Goal: Task Accomplishment & Management: Manage account settings

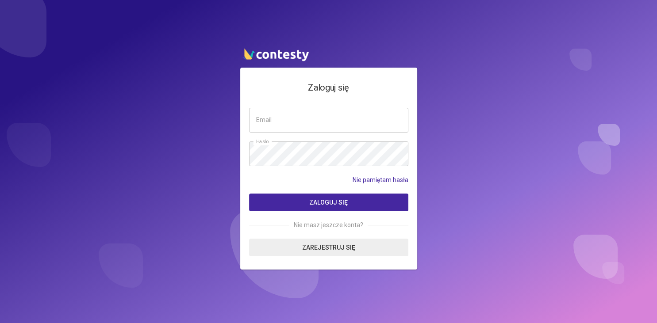
click at [478, 190] on div "Zaloguj się Email Hasło Nie pamiętam hasła Zaloguj się Nie masz jeszcze konta? …" at bounding box center [328, 161] width 657 height 323
click at [280, 117] on input "email" at bounding box center [328, 120] width 159 height 25
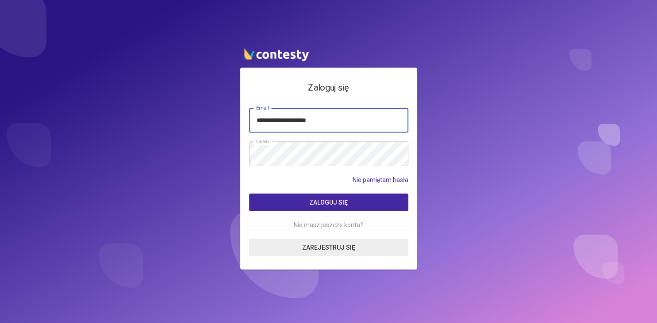
type input "**********"
click at [309, 199] on button "Zaloguj się" at bounding box center [328, 203] width 159 height 18
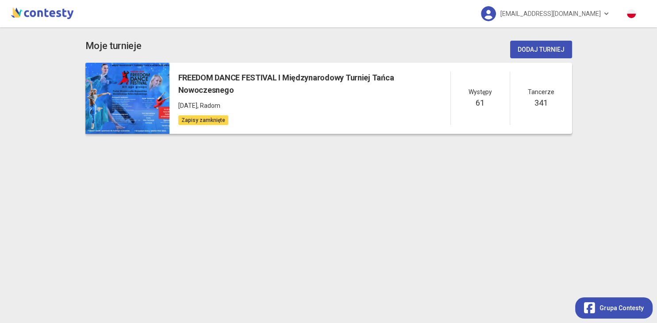
click at [229, 70] on div "FREEDOM DANCE FESTIVAL I Międzynarodowy Turniej Tańca Nowoczesnego [DATE] , Rad…" at bounding box center [370, 99] width 402 height 72
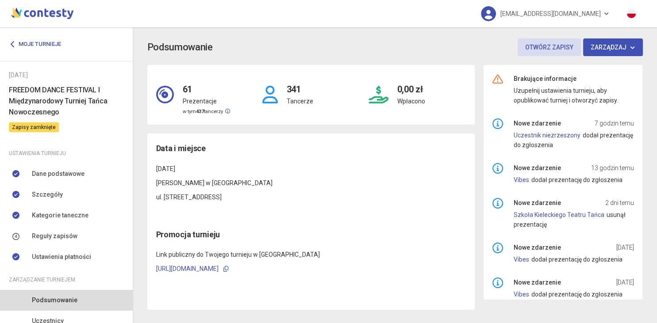
scroll to position [97, 0]
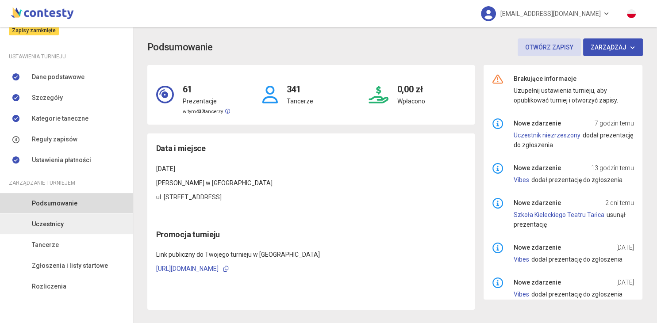
click at [56, 218] on link "Uczestnicy" at bounding box center [66, 224] width 133 height 20
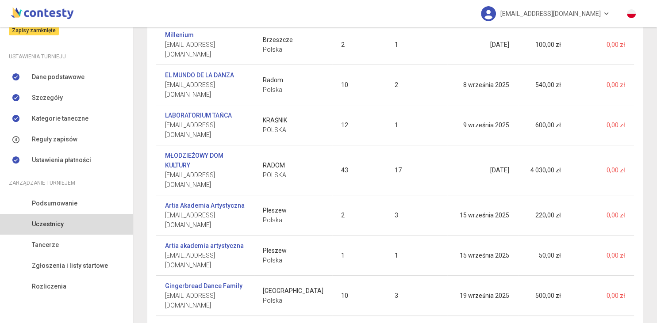
scroll to position [393, 0]
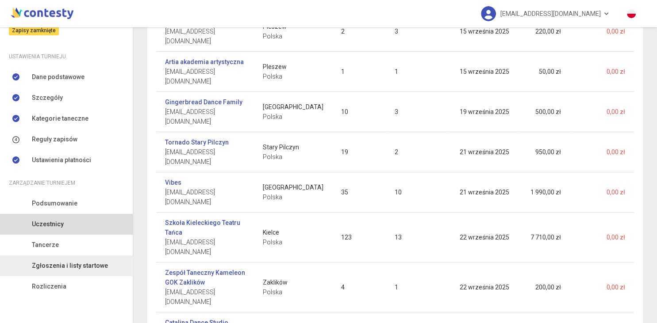
click at [84, 267] on span "Zgłoszenia i listy startowe" at bounding box center [70, 266] width 76 height 10
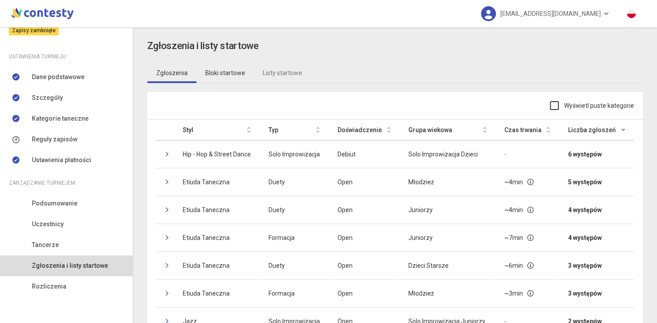
click at [214, 70] on link "Bloki startowe" at bounding box center [224, 73] width 57 height 20
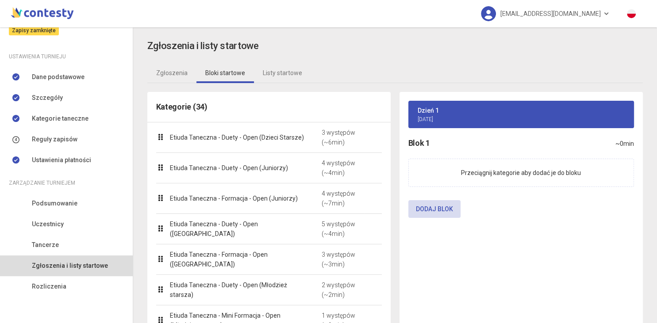
scroll to position [101, 0]
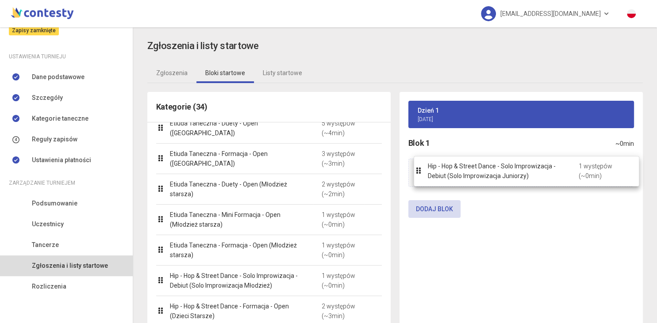
drag, startPoint x: 209, startPoint y: 281, endPoint x: 466, endPoint y: 173, distance: 279.6
click at [466, 173] on body "[EMAIL_ADDRESS][DOMAIN_NAME] Moje turnieje [DATE] FREEDOM DANCE FESTIVAL I Międ…" at bounding box center [328, 161] width 657 height 323
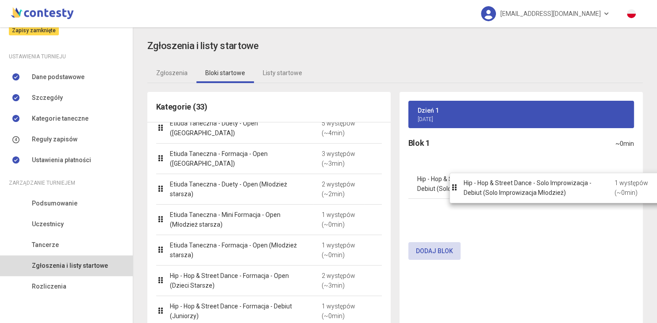
drag, startPoint x: 202, startPoint y: 284, endPoint x: 496, endPoint y: 192, distance: 307.6
click at [496, 192] on body "[EMAIL_ADDRESS][DOMAIN_NAME] Moje turnieje [DATE] FREEDOM DANCE FESTIVAL I Międ…" at bounding box center [328, 161] width 657 height 323
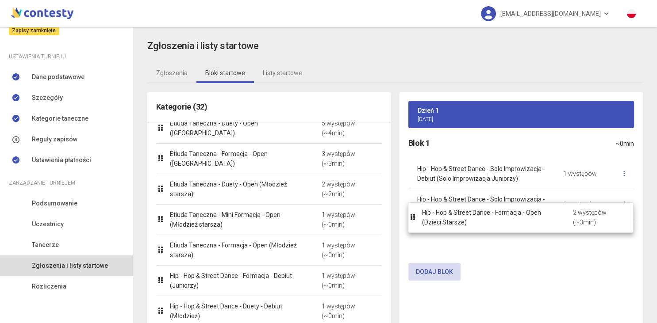
drag, startPoint x: 229, startPoint y: 288, endPoint x: 481, endPoint y: 226, distance: 259.5
click at [481, 226] on body "[EMAIL_ADDRESS][DOMAIN_NAME] Moje turnieje [DATE] FREEDOM DANCE FESTIVAL I Międ…" at bounding box center [328, 161] width 657 height 323
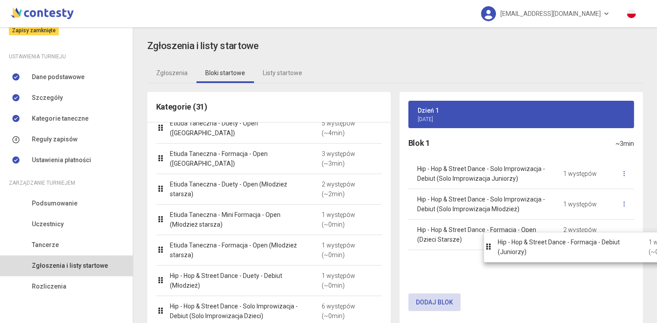
drag, startPoint x: 218, startPoint y: 282, endPoint x: 521, endPoint y: 247, distance: 304.9
click at [521, 247] on body "[EMAIL_ADDRESS][DOMAIN_NAME] Moje turnieje [DATE] FREEDOM DANCE FESTIVAL I Międ…" at bounding box center [328, 161] width 657 height 323
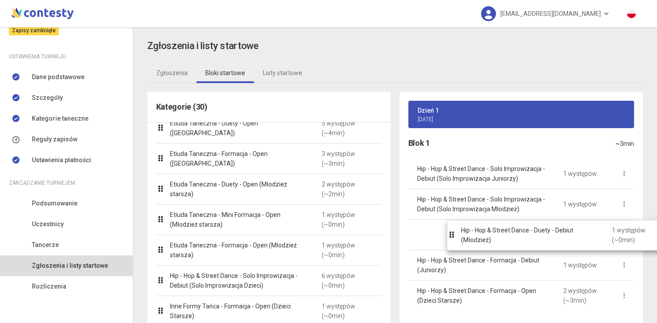
drag, startPoint x: 239, startPoint y: 284, endPoint x: 530, endPoint y: 240, distance: 294.3
click at [530, 240] on body "[EMAIL_ADDRESS][DOMAIN_NAME] Moje turnieje [DATE] FREEDOM DANCE FESTIVAL I Międ…" at bounding box center [328, 161] width 657 height 323
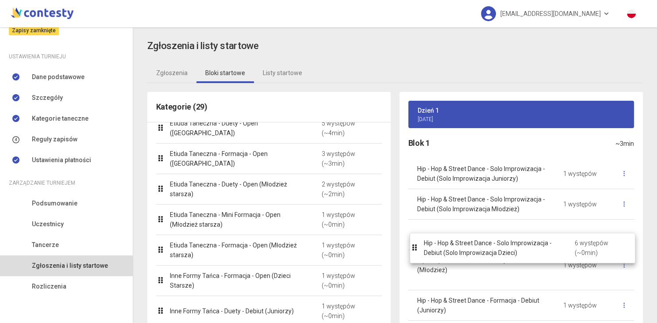
drag, startPoint x: 231, startPoint y: 276, endPoint x: 485, endPoint y: 245, distance: 255.7
click at [485, 245] on body "[EMAIL_ADDRESS][DOMAIN_NAME] Moje turnieje [DATE] FREEDOM DANCE FESTIVAL I Międ…" at bounding box center [328, 161] width 657 height 323
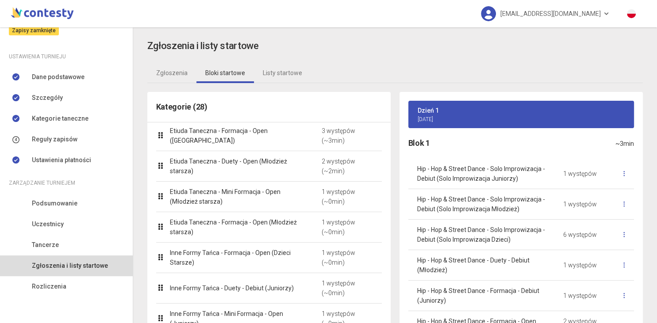
scroll to position [151, 0]
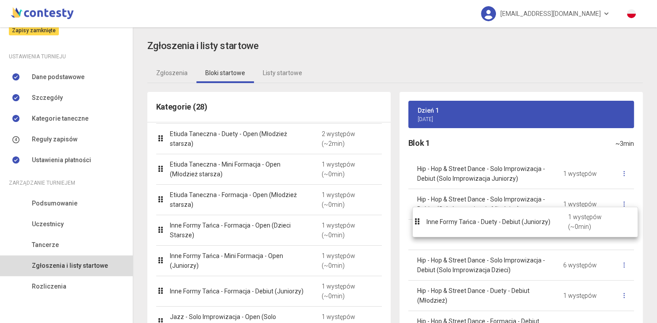
drag, startPoint x: 211, startPoint y: 264, endPoint x: 467, endPoint y: 226, distance: 259.2
click at [467, 226] on body "[EMAIL_ADDRESS][DOMAIN_NAME] Moje turnieje [DATE] FREEDOM DANCE FESTIVAL I Międ…" at bounding box center [328, 161] width 657 height 323
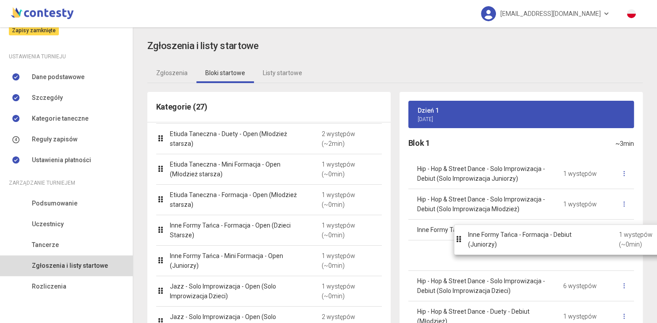
drag, startPoint x: 240, startPoint y: 299, endPoint x: 547, endPoint y: 243, distance: 312.8
click at [547, 243] on body "[EMAIL_ADDRESS][DOMAIN_NAME] Moje turnieje [DATE] FREEDOM DANCE FESTIVAL I Międ…" at bounding box center [328, 161] width 657 height 323
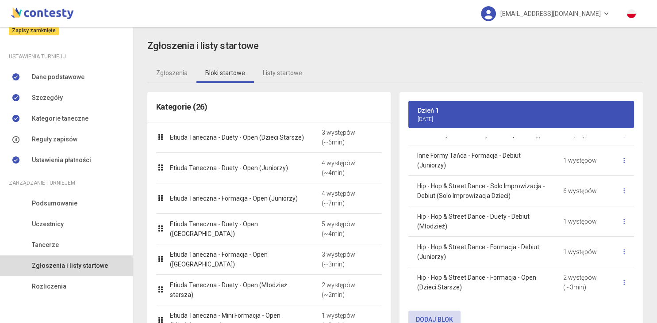
scroll to position [104, 0]
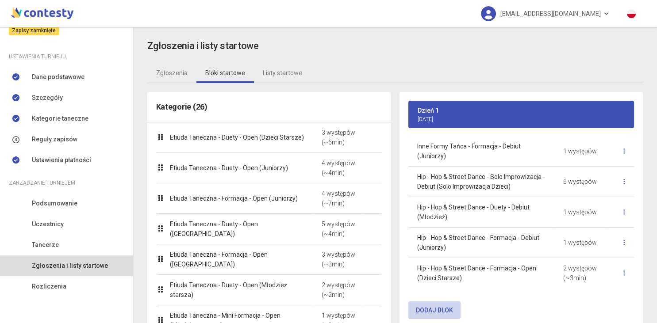
click at [435, 307] on button "Dodaj blok" at bounding box center [434, 311] width 52 height 18
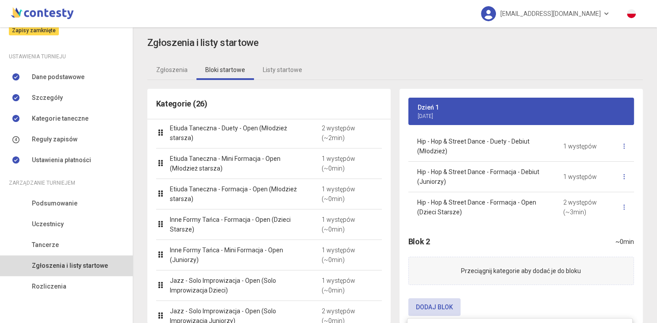
scroll to position [220, 0]
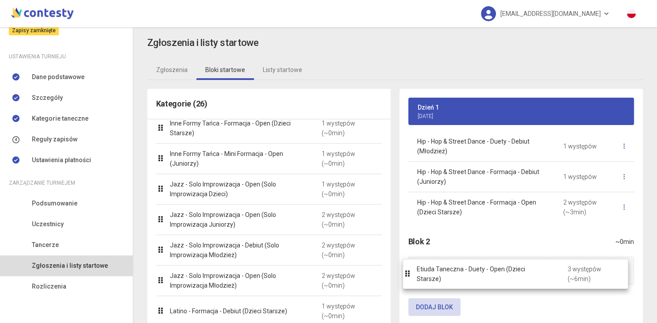
drag, startPoint x: 243, startPoint y: 141, endPoint x: 490, endPoint y: 278, distance: 282.2
click at [490, 278] on body "[EMAIL_ADDRESS][DOMAIN_NAME] Moje turnieje [DATE] FREEDOM DANCE FESTIVAL I Międ…" at bounding box center [328, 161] width 657 height 323
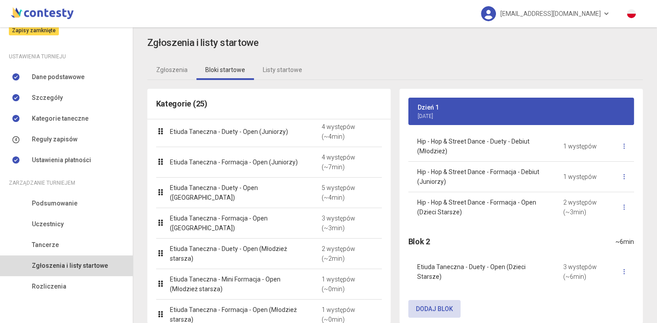
scroll to position [0, 0]
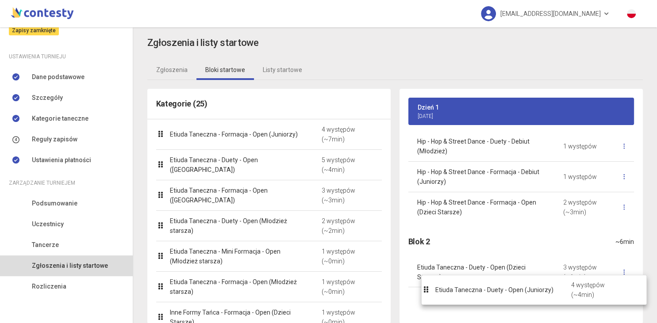
drag, startPoint x: 222, startPoint y: 137, endPoint x: 481, endPoint y: 291, distance: 301.9
click at [481, 291] on body "[EMAIL_ADDRESS][DOMAIN_NAME] Moje turnieje [DATE] FREEDOM DANCE FESTIVAL I Międ…" at bounding box center [328, 161] width 657 height 323
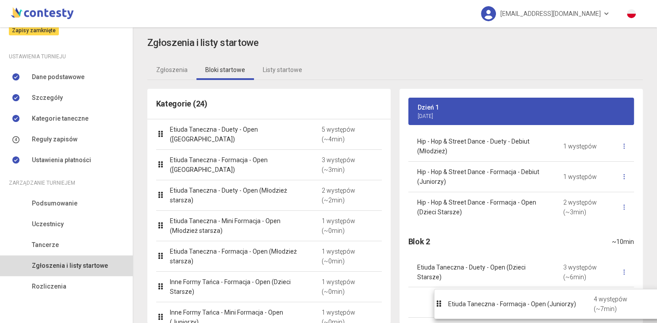
drag, startPoint x: 215, startPoint y: 137, endPoint x: 493, endPoint y: 307, distance: 325.7
click at [493, 307] on body "[EMAIL_ADDRESS][DOMAIN_NAME] Moje turnieje [DATE] FREEDOM DANCE FESTIVAL I Międ…" at bounding box center [328, 161] width 657 height 323
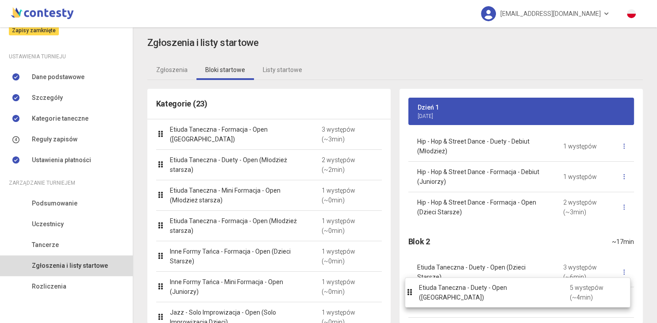
drag, startPoint x: 229, startPoint y: 139, endPoint x: 478, endPoint y: 298, distance: 295.2
click at [478, 298] on body "[EMAIL_ADDRESS][DOMAIN_NAME] Moje turnieje [DATE] FREEDOM DANCE FESTIVAL I Międ…" at bounding box center [328, 161] width 657 height 323
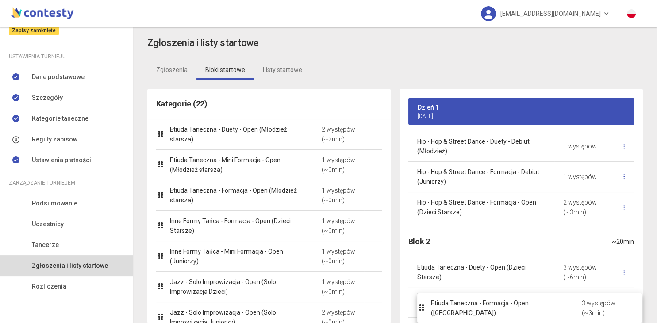
drag, startPoint x: 198, startPoint y: 136, endPoint x: 459, endPoint y: 310, distance: 313.7
click at [459, 310] on body "[EMAIL_ADDRESS][DOMAIN_NAME] Moje turnieje [DATE] FREEDOM DANCE FESTIVAL I Międ…" at bounding box center [328, 161] width 657 height 323
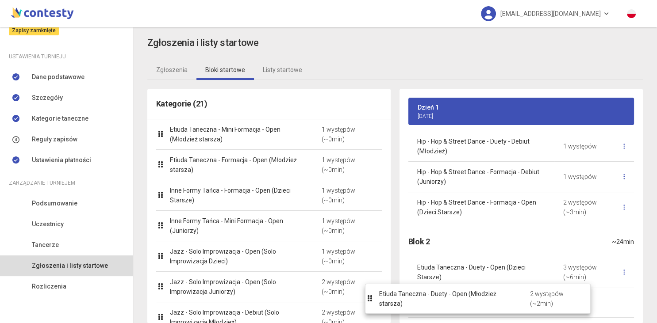
drag, startPoint x: 248, startPoint y: 139, endPoint x: 463, endPoint y: 306, distance: 272.6
click at [463, 306] on body "[EMAIL_ADDRESS][DOMAIN_NAME] Moje turnieje [DATE] FREEDOM DANCE FESTIVAL I Międ…" at bounding box center [328, 161] width 657 height 323
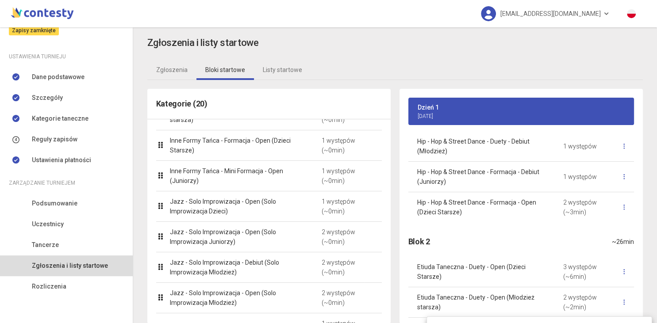
scroll to position [54, 0]
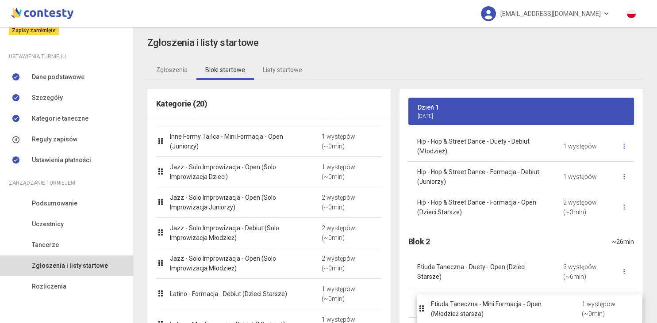
drag, startPoint x: 193, startPoint y: 132, endPoint x: 452, endPoint y: 306, distance: 312.3
click at [452, 306] on body "[EMAIL_ADDRESS][DOMAIN_NAME] Moje turnieje [DATE] FREEDOM DANCE FESTIVAL I Międ…" at bounding box center [328, 161] width 657 height 323
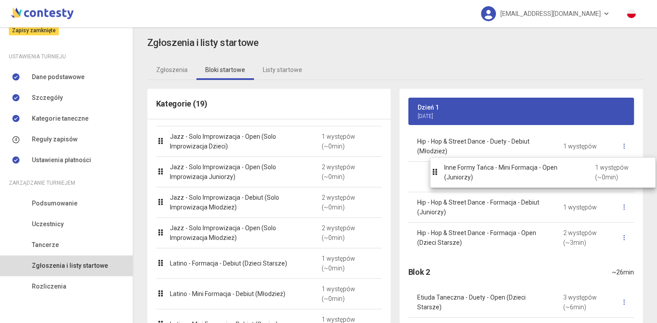
drag, startPoint x: 191, startPoint y: 143, endPoint x: 464, endPoint y: 175, distance: 275.5
click at [464, 175] on body "[EMAIL_ADDRESS][DOMAIN_NAME] Moje turnieje [DATE] FREEDOM DANCE FESTIVAL I Międ…" at bounding box center [328, 161] width 657 height 323
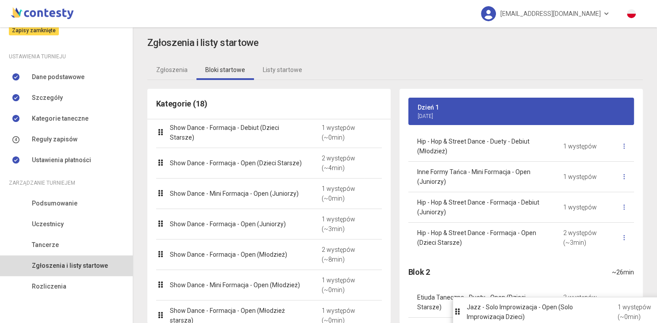
scroll to position [289, 0]
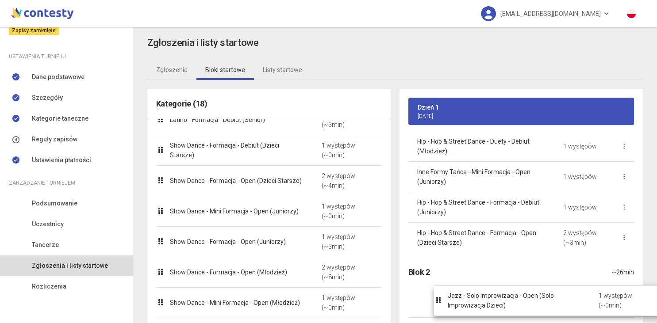
drag, startPoint x: 183, startPoint y: 147, endPoint x: 442, endPoint y: 312, distance: 307.4
click at [442, 312] on body "[EMAIL_ADDRESS][DOMAIN_NAME] Moje turnieje [DATE] FREEDOM DANCE FESTIVAL I Międ…" at bounding box center [328, 161] width 657 height 323
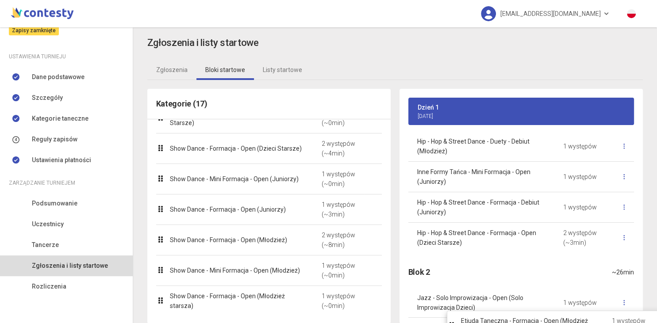
scroll to position [12, 0]
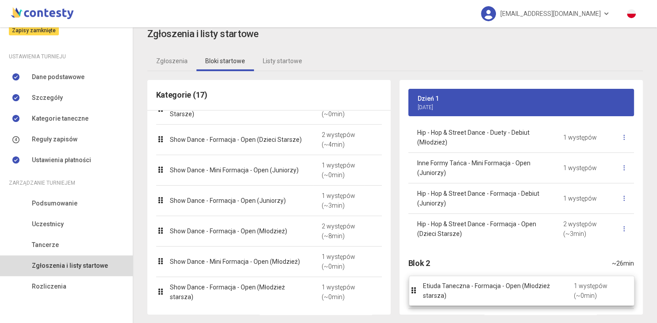
drag, startPoint x: 233, startPoint y: 137, endPoint x: 486, endPoint y: 294, distance: 297.6
click at [486, 294] on body "[EMAIL_ADDRESS][DOMAIN_NAME] Moje turnieje [DATE] FREEDOM DANCE FESTIVAL I Międ…" at bounding box center [328, 161] width 657 height 323
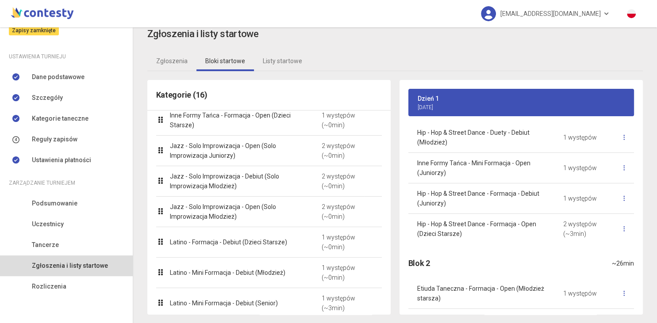
scroll to position [0, 0]
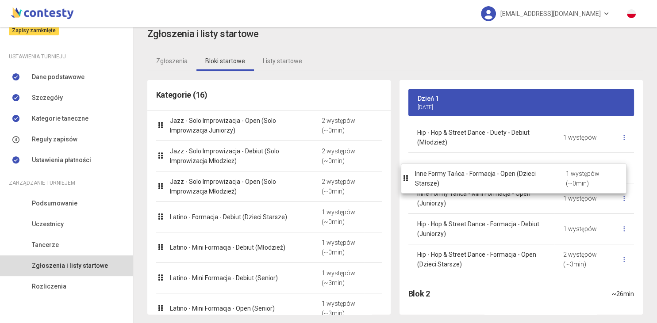
drag, startPoint x: 178, startPoint y: 122, endPoint x: 423, endPoint y: 175, distance: 250.7
click at [423, 175] on body "[EMAIL_ADDRESS][DOMAIN_NAME] Moje turnieje [DATE] FREEDOM DANCE FESTIVAL I Międ…" at bounding box center [328, 161] width 657 height 323
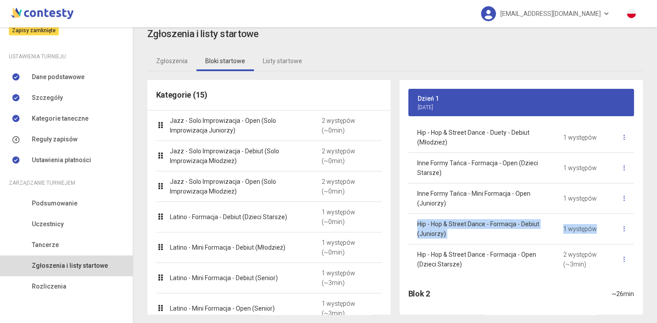
drag, startPoint x: 635, startPoint y: 199, endPoint x: 634, endPoint y: 224, distance: 24.4
click at [634, 224] on div "Hip - Hop & Street Dance - Solo Improwizacja - Debiut (Solo Improwizacja Junior…" at bounding box center [520, 134] width 243 height 308
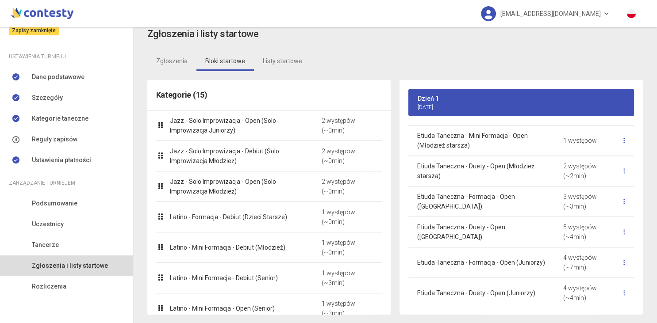
scroll to position [474, 0]
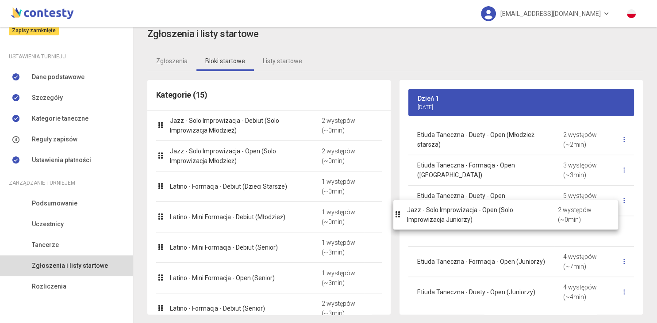
drag, startPoint x: 202, startPoint y: 132, endPoint x: 442, endPoint y: 222, distance: 255.6
click at [442, 222] on body "[EMAIL_ADDRESS][DOMAIN_NAME] Moje turnieje [DATE] FREEDOM DANCE FESTIVAL I Międ…" at bounding box center [328, 161] width 657 height 323
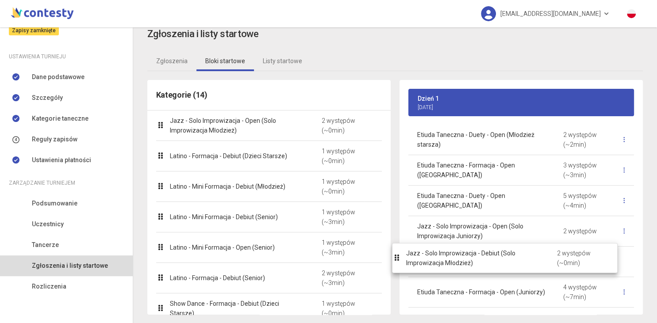
drag, startPoint x: 184, startPoint y: 130, endPoint x: 420, endPoint y: 263, distance: 271.0
click at [420, 263] on body "[EMAIL_ADDRESS][DOMAIN_NAME] Moje turnieje [DATE] FREEDOM DANCE FESTIVAL I Międ…" at bounding box center [328, 161] width 657 height 323
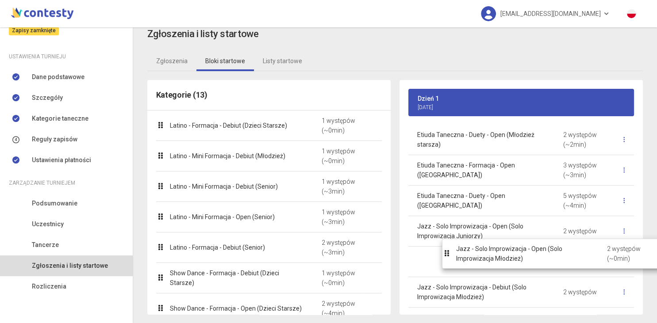
drag, startPoint x: 186, startPoint y: 129, endPoint x: 482, endPoint y: 256, distance: 322.4
click at [482, 256] on body "[EMAIL_ADDRESS][DOMAIN_NAME] Moje turnieje [DATE] FREEDOM DANCE FESTIVAL I Międ…" at bounding box center [328, 161] width 657 height 323
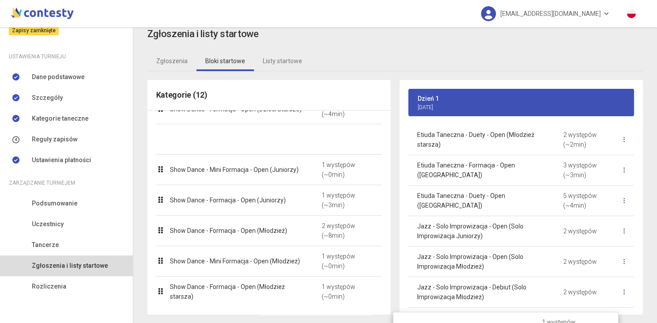
scroll to position [139, 0]
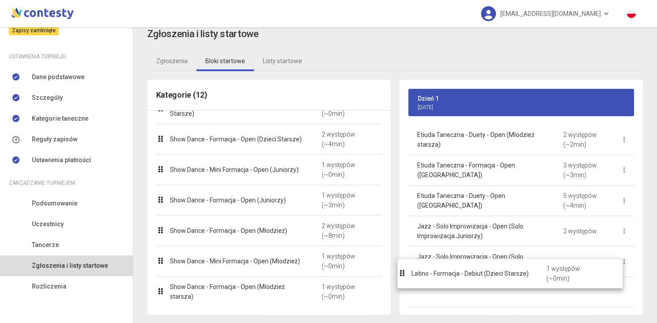
drag, startPoint x: 194, startPoint y: 132, endPoint x: 447, endPoint y: 290, distance: 298.6
click at [447, 290] on body "[EMAIL_ADDRESS][DOMAIN_NAME] Moje turnieje [DATE] FREEDOM DANCE FESTIVAL I Międ…" at bounding box center [328, 161] width 657 height 323
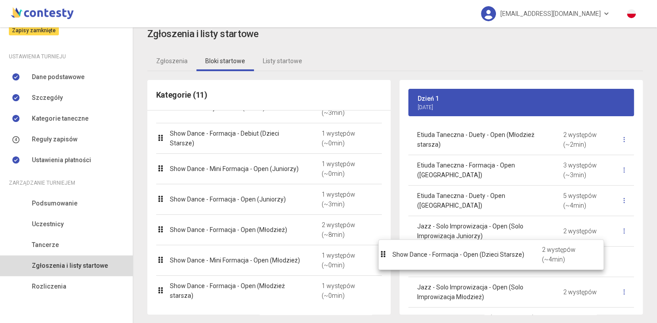
scroll to position [108, 0]
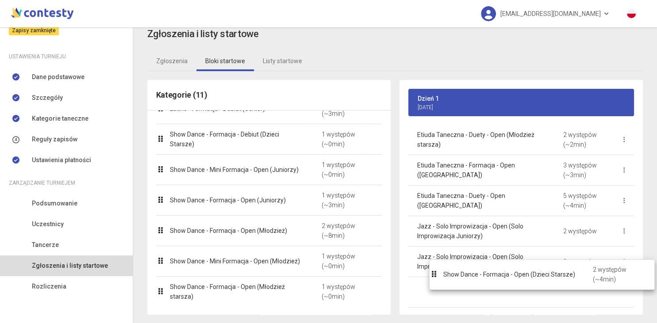
drag, startPoint x: 202, startPoint y: 141, endPoint x: 476, endPoint y: 278, distance: 305.5
click at [476, 278] on body "[EMAIL_ADDRESS][DOMAIN_NAME] Moje turnieje [DATE] FREEDOM DANCE FESTIVAL I Międ…" at bounding box center [328, 161] width 657 height 323
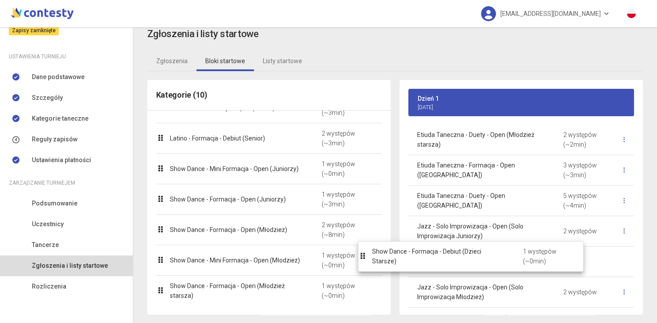
scroll to position [78, 0]
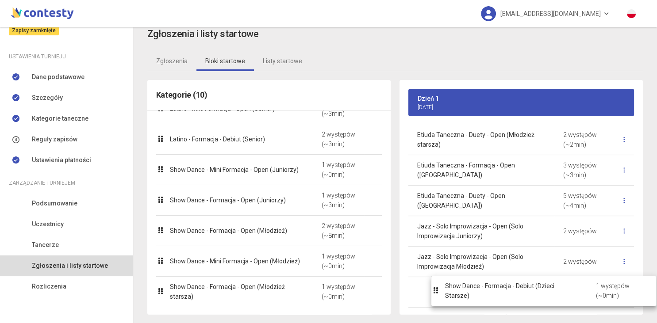
drag, startPoint x: 235, startPoint y: 137, endPoint x: 510, endPoint y: 290, distance: 314.7
click at [510, 290] on body "[EMAIL_ADDRESS][DOMAIN_NAME] Moje turnieje [DATE] FREEDOM DANCE FESTIVAL I Międ…" at bounding box center [328, 161] width 657 height 323
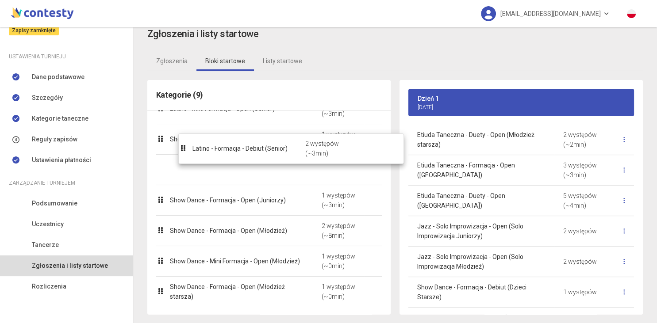
scroll to position [48, 0]
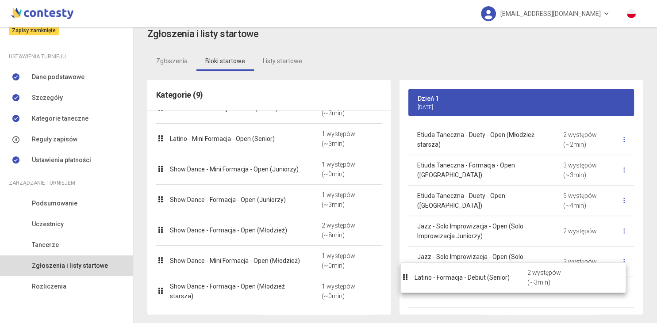
drag, startPoint x: 250, startPoint y: 148, endPoint x: 495, endPoint y: 288, distance: 281.6
click at [495, 288] on body "[EMAIL_ADDRESS][DOMAIN_NAME] Moje turnieje [DATE] FREEDOM DANCE FESTIVAL I Międ…" at bounding box center [328, 161] width 657 height 323
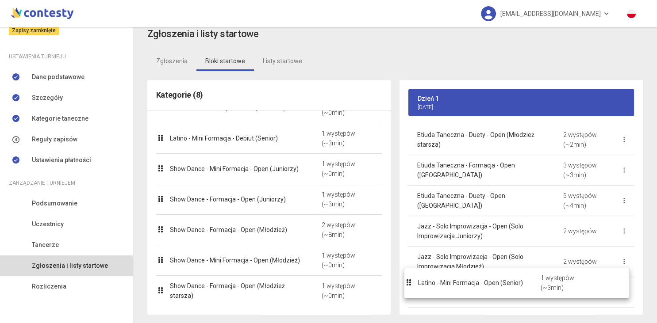
scroll to position [17, 0]
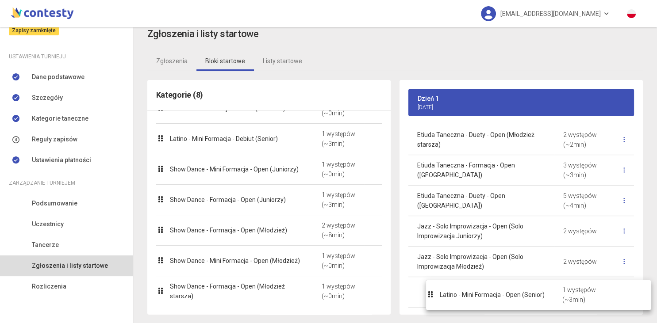
drag, startPoint x: 228, startPoint y: 147, endPoint x: 497, endPoint y: 303, distance: 310.4
click at [497, 303] on body "[EMAIL_ADDRESS][DOMAIN_NAME] Moje turnieje [DATE] FREEDOM DANCE FESTIVAL I Międ…" at bounding box center [328, 161] width 657 height 323
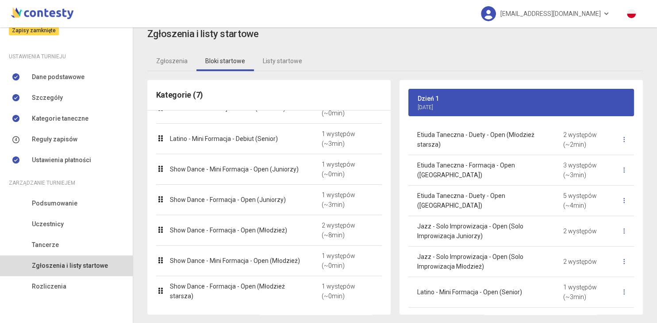
scroll to position [0, 0]
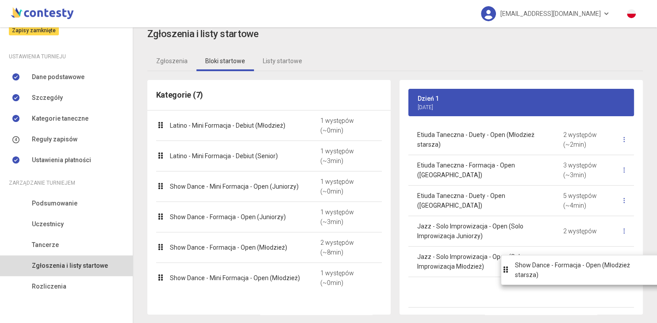
drag, startPoint x: 238, startPoint y: 295, endPoint x: 584, endPoint y: 276, distance: 346.3
click at [584, 276] on body "[EMAIL_ADDRESS][DOMAIN_NAME] Moje turnieje [DATE] FREEDOM DANCE FESTIVAL I Międ…" at bounding box center [328, 161] width 657 height 323
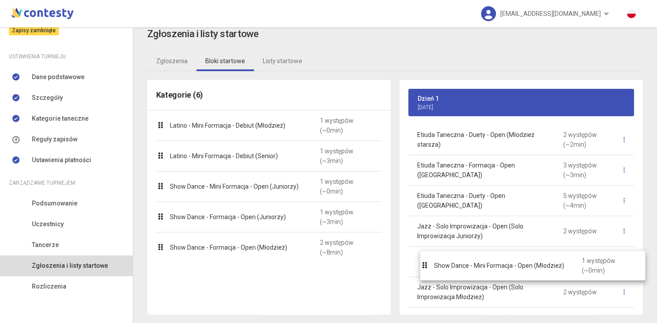
drag, startPoint x: 283, startPoint y: 281, endPoint x: 547, endPoint y: 270, distance: 264.2
click at [547, 270] on body "[EMAIL_ADDRESS][DOMAIN_NAME] Moje turnieje [DATE] FREEDOM DANCE FESTIVAL I Międ…" at bounding box center [328, 161] width 657 height 323
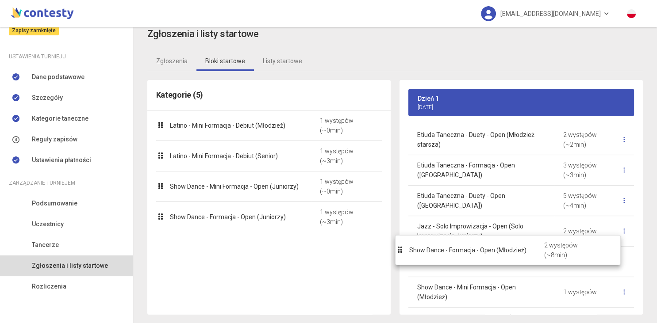
drag, startPoint x: 279, startPoint y: 248, endPoint x: 518, endPoint y: 252, distance: 239.2
click at [518, 252] on body "[EMAIL_ADDRESS][DOMAIN_NAME] Moje turnieje [DATE] FREEDOM DANCE FESTIVAL I Międ…" at bounding box center [328, 161] width 657 height 323
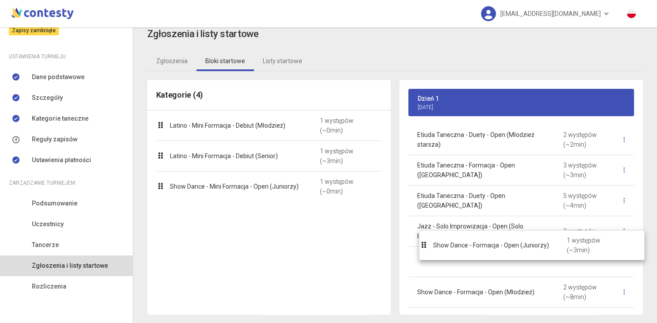
drag, startPoint x: 243, startPoint y: 217, endPoint x: 507, endPoint y: 246, distance: 265.6
click at [507, 246] on body "[EMAIL_ADDRESS][DOMAIN_NAME] Moje turnieje [DATE] FREEDOM DANCE FESTIVAL I Międ…" at bounding box center [328, 161] width 657 height 323
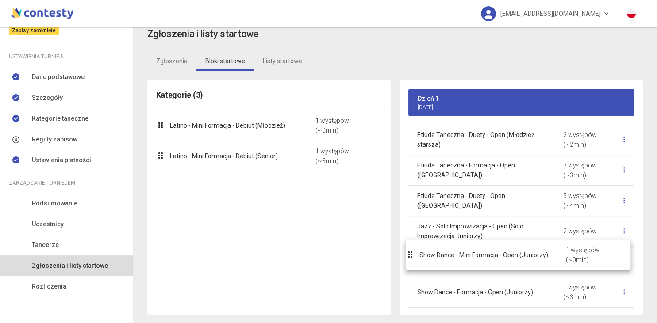
drag, startPoint x: 248, startPoint y: 191, endPoint x: 500, endPoint y: 262, distance: 261.6
click at [500, 262] on body "[EMAIL_ADDRESS][DOMAIN_NAME] Moje turnieje [DATE] FREEDOM DANCE FESTIVAL I Międ…" at bounding box center [328, 161] width 657 height 323
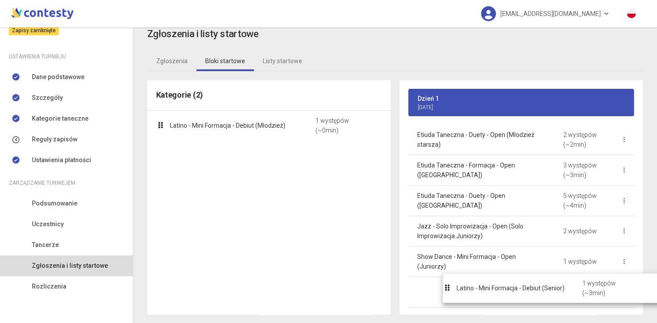
drag, startPoint x: 232, startPoint y: 158, endPoint x: 518, endPoint y: 291, distance: 315.3
click at [518, 291] on body "[EMAIL_ADDRESS][DOMAIN_NAME] Moje turnieje [DATE] FREEDOM DANCE FESTIVAL I Międ…" at bounding box center [328, 161] width 657 height 323
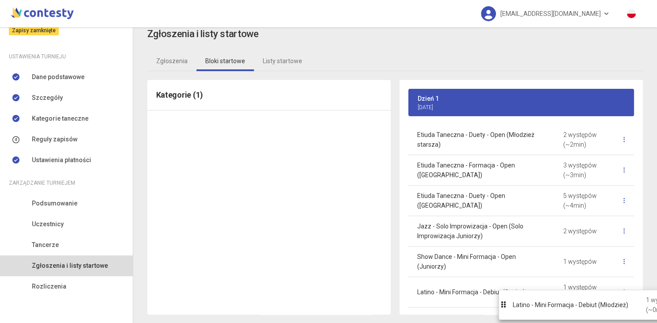
drag, startPoint x: 233, startPoint y: 132, endPoint x: 575, endPoint y: 312, distance: 386.6
click at [575, 312] on body "[EMAIL_ADDRESS][DOMAIN_NAME] Moje turnieje [DATE] FREEDOM DANCE FESTIVAL I Międ…" at bounding box center [328, 161] width 657 height 323
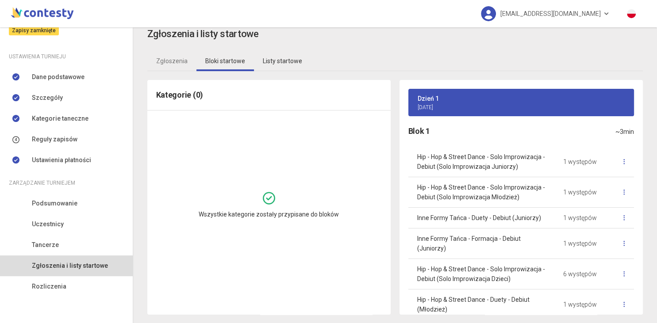
click at [270, 55] on link "Listy startowe" at bounding box center [282, 61] width 57 height 20
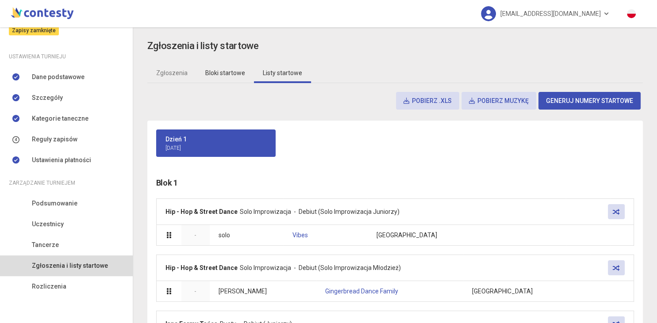
click at [208, 74] on link "Bloki startowe" at bounding box center [224, 73] width 57 height 20
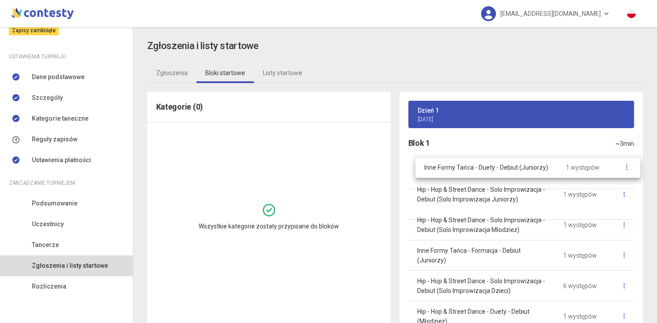
drag, startPoint x: 439, startPoint y: 236, endPoint x: 447, endPoint y: 175, distance: 61.9
click at [447, 175] on body "[EMAIL_ADDRESS][DOMAIN_NAME] Moje turnieje [DATE] FREEDOM DANCE FESTIVAL I Międ…" at bounding box center [328, 161] width 657 height 323
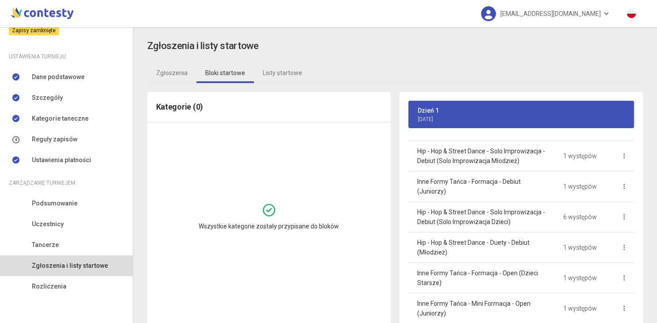
scroll to position [67, 0]
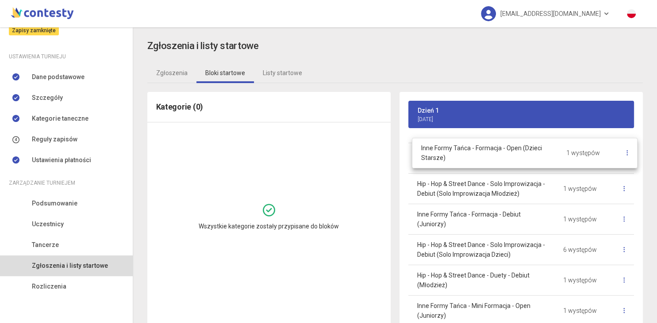
drag, startPoint x: 480, startPoint y: 287, endPoint x: 484, endPoint y: 162, distance: 125.6
click at [484, 162] on body "[EMAIL_ADDRESS][DOMAIN_NAME] Moje turnieje [DATE] FREEDOM DANCE FESTIVAL I Międ…" at bounding box center [328, 161] width 657 height 323
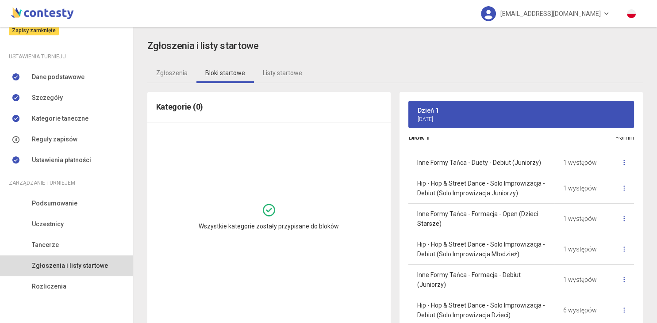
scroll to position [8, 0]
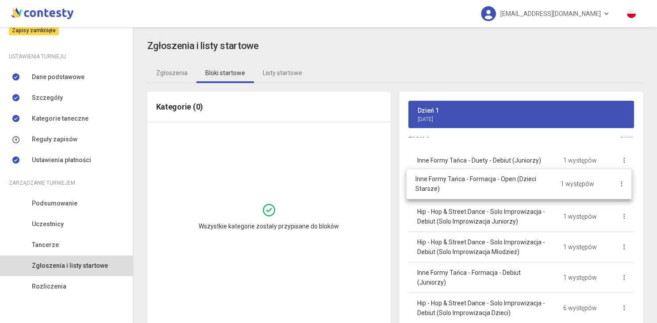
drag, startPoint x: 452, startPoint y: 225, endPoint x: 450, endPoint y: 194, distance: 31.9
click at [450, 194] on body "[EMAIL_ADDRESS][DOMAIN_NAME] Moje turnieje [DATE] FREEDOM DANCE FESTIVAL I Międ…" at bounding box center [328, 161] width 657 height 323
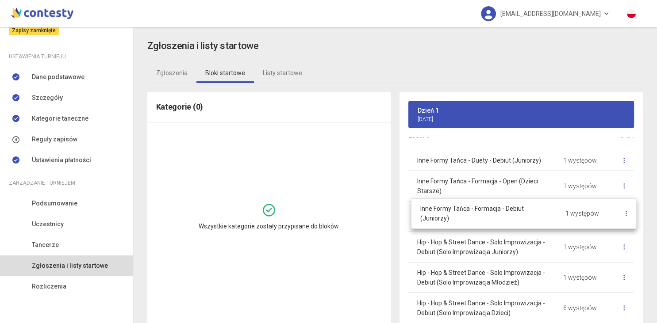
drag, startPoint x: 439, startPoint y: 279, endPoint x: 443, endPoint y: 216, distance: 63.3
click at [443, 216] on body "[EMAIL_ADDRESS][DOMAIN_NAME] Moje turnieje [DATE] FREEDOM DANCE FESTIVAL I Międ…" at bounding box center [328, 161] width 657 height 323
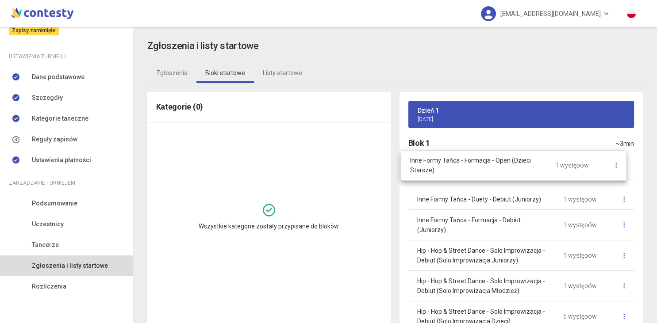
drag, startPoint x: 516, startPoint y: 195, endPoint x: 509, endPoint y: 166, distance: 29.6
click at [509, 166] on body "[EMAIL_ADDRESS][DOMAIN_NAME] Moje turnieje [DATE] FREEDOM DANCE FESTIVAL I Międ…" at bounding box center [328, 161] width 657 height 323
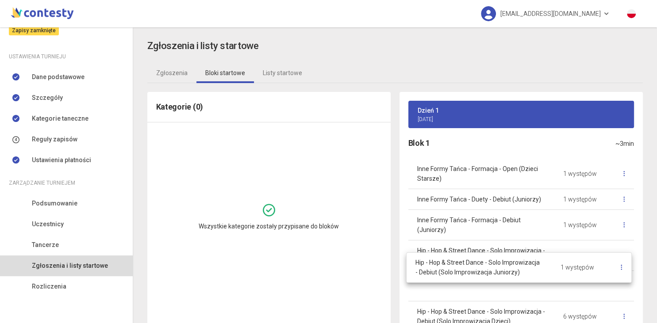
drag, startPoint x: 464, startPoint y: 259, endPoint x: 462, endPoint y: 271, distance: 12.9
click at [462, 271] on body "[EMAIL_ADDRESS][DOMAIN_NAME] Moje turnieje [DATE] FREEDOM DANCE FESTIVAL I Międ…" at bounding box center [328, 161] width 657 height 323
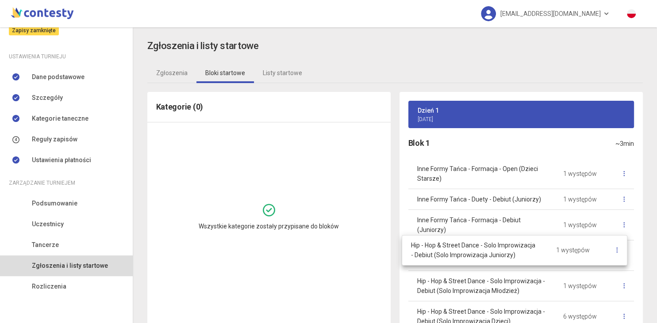
drag, startPoint x: 465, startPoint y: 294, endPoint x: 458, endPoint y: 259, distance: 35.6
click at [458, 259] on body "[EMAIL_ADDRESS][DOMAIN_NAME] Moje turnieje [DATE] FREEDOM DANCE FESTIVAL I Międ…" at bounding box center [328, 161] width 657 height 323
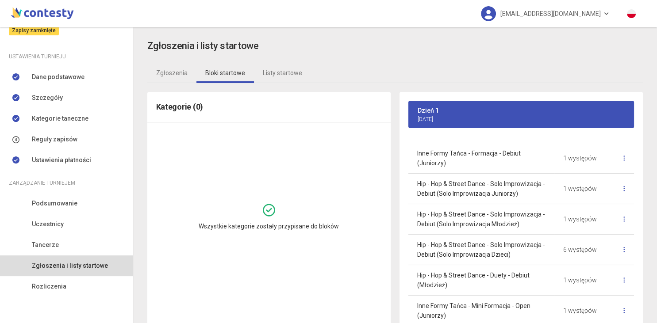
scroll to position [69, 0]
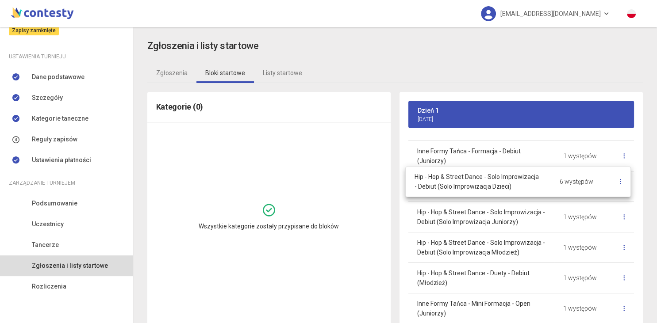
drag, startPoint x: 490, startPoint y: 252, endPoint x: 487, endPoint y: 187, distance: 64.6
click at [487, 187] on body "[EMAIL_ADDRESS][DOMAIN_NAME] Moje turnieje [DATE] FREEDOM DANCE FESTIVAL I Międ…" at bounding box center [328, 161] width 657 height 323
drag, startPoint x: 460, startPoint y: 313, endPoint x: 461, endPoint y: 187, distance: 125.6
click at [461, 187] on body "[EMAIL_ADDRESS][DOMAIN_NAME] Moje turnieje [DATE] FREEDOM DANCE FESTIVAL I Międ…" at bounding box center [328, 161] width 657 height 323
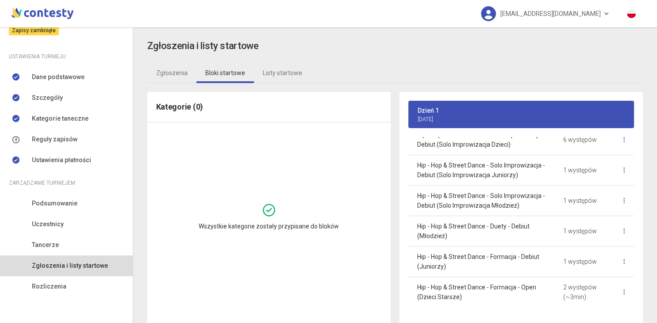
scroll to position [149, 0]
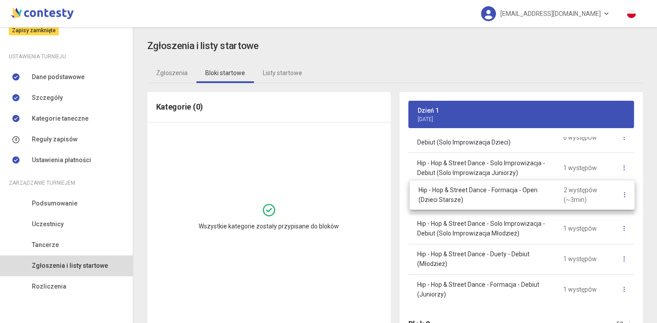
drag, startPoint x: 451, startPoint y: 294, endPoint x: 453, endPoint y: 200, distance: 93.7
click at [453, 200] on body "[EMAIL_ADDRESS][DOMAIN_NAME] Moje turnieje [DATE] FREEDOM DANCE FESTIVAL I Międ…" at bounding box center [328, 161] width 657 height 323
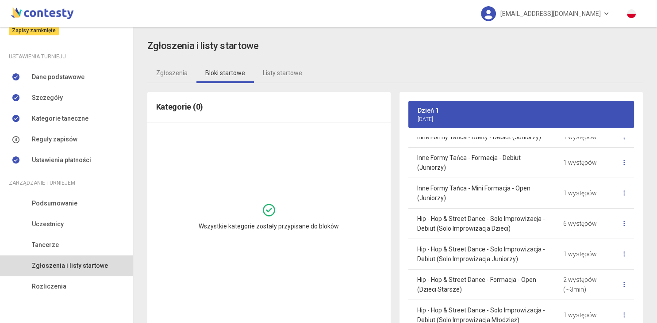
scroll to position [92, 0]
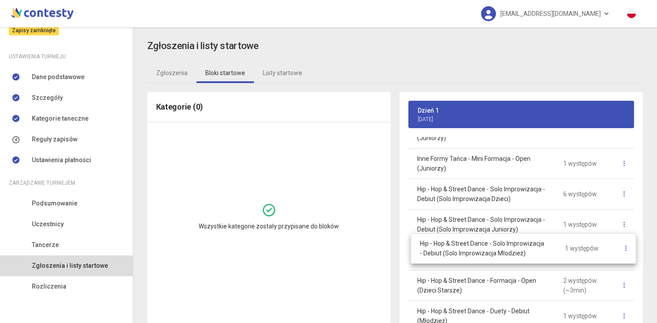
drag, startPoint x: 489, startPoint y: 296, endPoint x: 492, endPoint y: 260, distance: 36.8
click at [492, 260] on body "[EMAIL_ADDRESS][DOMAIN_NAME] Moje turnieje [DATE] FREEDOM DANCE FESTIVAL I Międ…" at bounding box center [328, 161] width 657 height 323
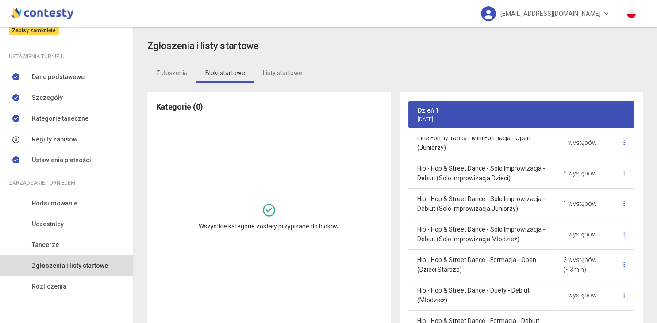
scroll to position [111, 0]
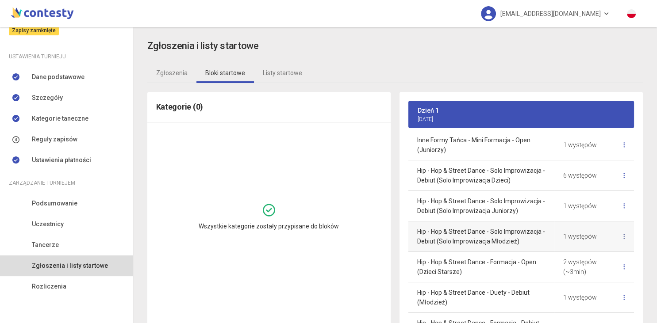
click at [620, 236] on link at bounding box center [623, 236] width 19 height 19
click at [592, 259] on link "Połącz z kategorią powyżej" at bounding box center [558, 257] width 109 height 17
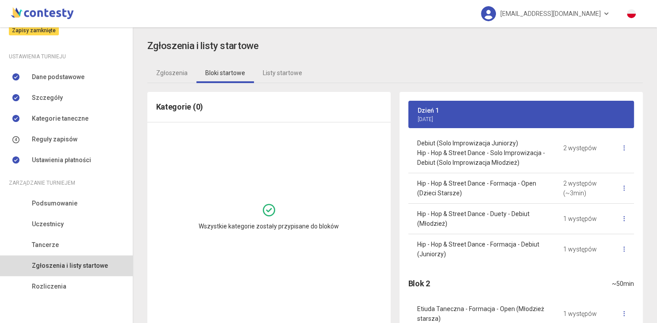
scroll to position [176, 0]
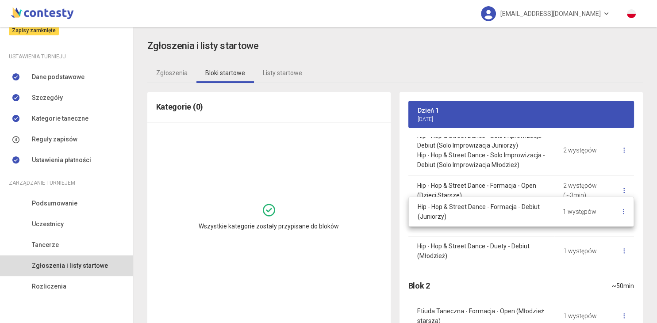
drag, startPoint x: 506, startPoint y: 253, endPoint x: 507, endPoint y: 214, distance: 38.5
click at [507, 214] on body "[EMAIL_ADDRESS][DOMAIN_NAME] Moje turnieje [DATE] FREEDOM DANCE FESTIVAL I Międ…" at bounding box center [328, 161] width 657 height 323
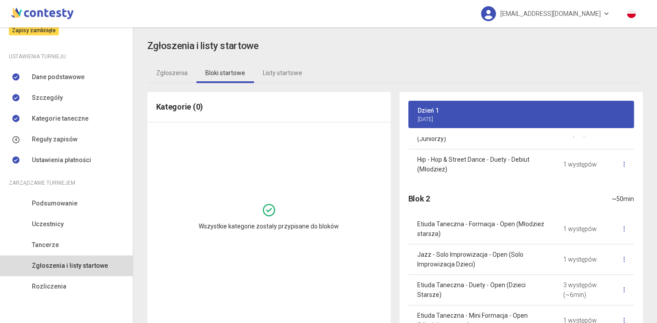
scroll to position [283, 0]
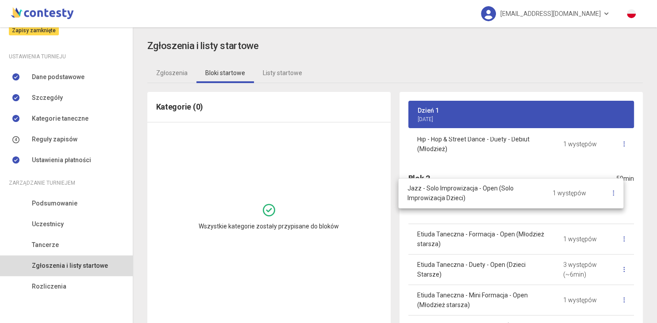
drag, startPoint x: 485, startPoint y: 240, endPoint x: 475, endPoint y: 197, distance: 44.5
click at [475, 197] on body "[EMAIL_ADDRESS][DOMAIN_NAME] Moje turnieje [DATE] FREEDOM DANCE FESTIVAL I Międ…" at bounding box center [328, 161] width 657 height 323
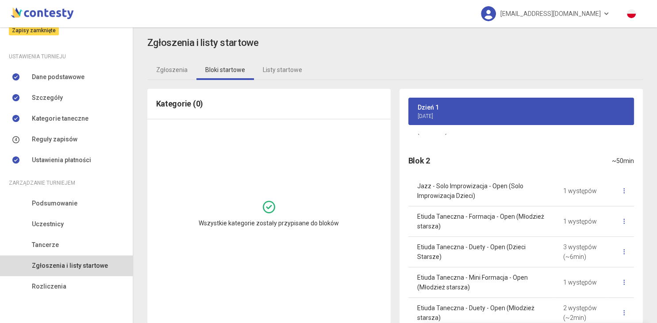
scroll to position [412, 0]
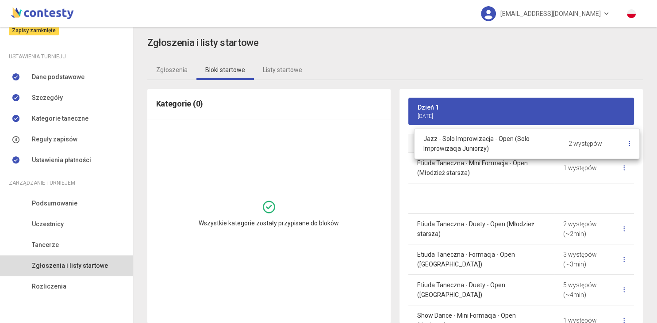
drag, startPoint x: 429, startPoint y: 233, endPoint x: 435, endPoint y: 147, distance: 85.6
click at [435, 147] on body "[EMAIL_ADDRESS][DOMAIN_NAME] Moje turnieje [DATE] FREEDOM DANCE FESTIVAL I Międ…" at bounding box center [328, 161] width 657 height 323
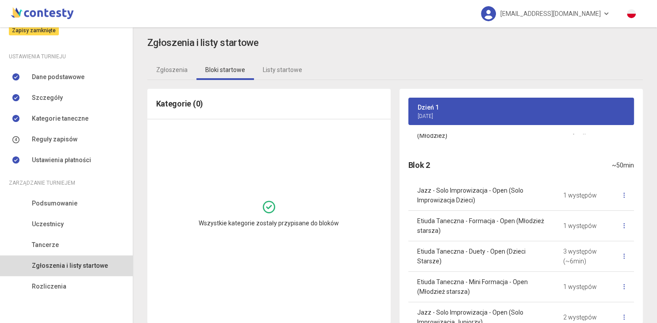
scroll to position [296, 0]
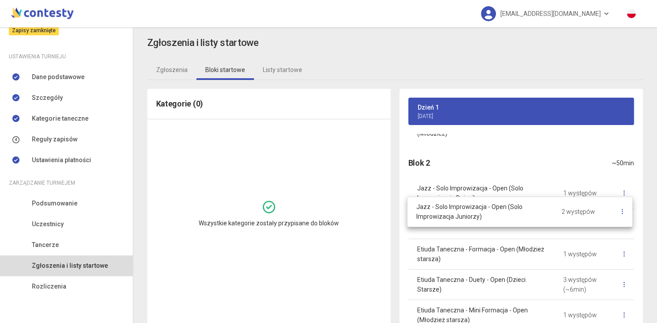
drag, startPoint x: 485, startPoint y: 314, endPoint x: 485, endPoint y: 213, distance: 101.7
click at [485, 213] on body "[EMAIL_ADDRESS][DOMAIN_NAME] Moje turnieje [DATE] FREEDOM DANCE FESTIVAL I Międ…" at bounding box center [328, 161] width 657 height 323
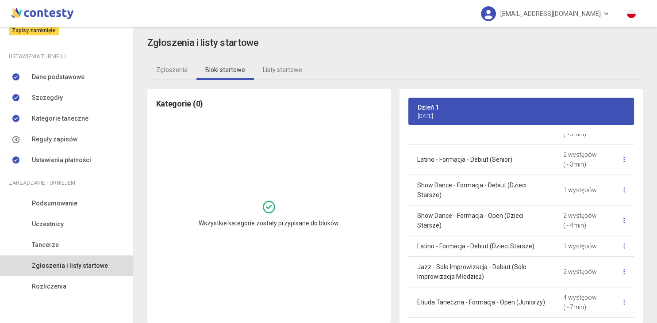
scroll to position [880, 0]
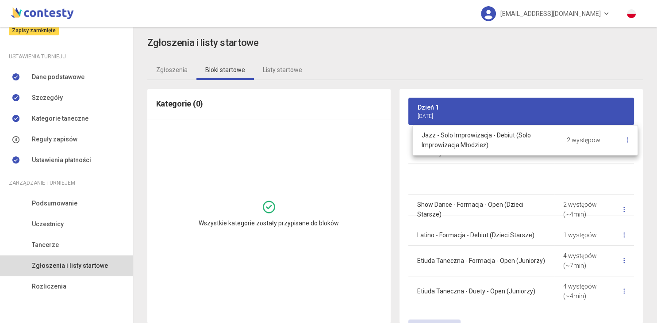
drag, startPoint x: 474, startPoint y: 210, endPoint x: 479, endPoint y: 142, distance: 67.8
click at [479, 142] on body "[EMAIL_ADDRESS][DOMAIN_NAME] Moje turnieje [DATE] FREEDOM DANCE FESTIVAL I Międ…" at bounding box center [328, 161] width 657 height 323
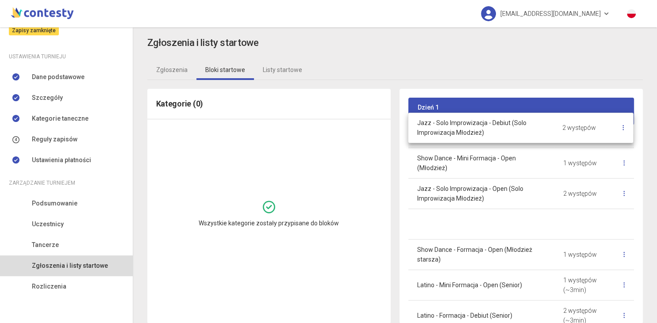
scroll to position [665, 0]
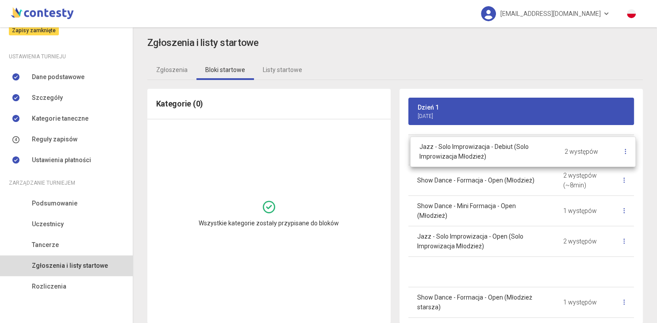
drag, startPoint x: 476, startPoint y: 260, endPoint x: 478, endPoint y: 150, distance: 109.7
click at [478, 150] on body "[EMAIL_ADDRESS][DOMAIN_NAME] Moje turnieje [DATE] FREEDOM DANCE FESTIVAL I Międ…" at bounding box center [328, 161] width 657 height 323
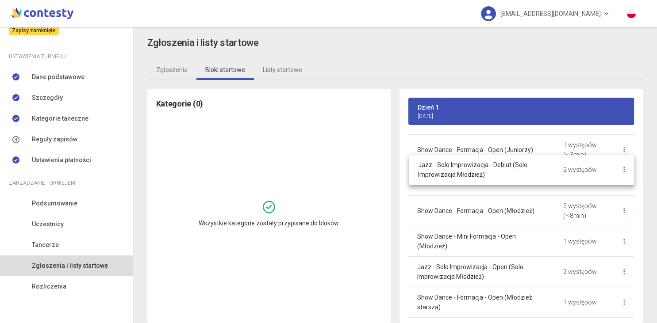
drag, startPoint x: 466, startPoint y: 252, endPoint x: 466, endPoint y: 171, distance: 81.8
click at [466, 171] on body "[EMAIL_ADDRESS][DOMAIN_NAME] Moje turnieje [DATE] FREEDOM DANCE FESTIVAL I Międ…" at bounding box center [328, 161] width 657 height 323
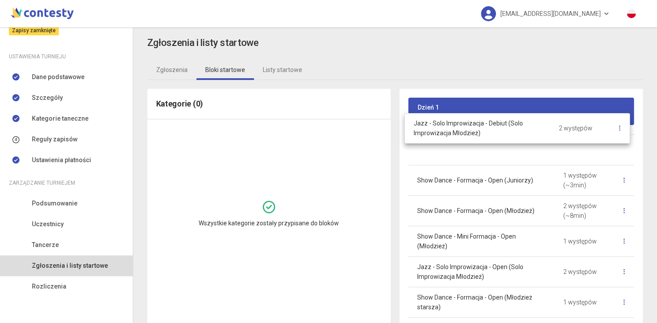
drag, startPoint x: 468, startPoint y: 172, endPoint x: 464, endPoint y: 132, distance: 40.4
click at [464, 132] on body "[EMAIL_ADDRESS][DOMAIN_NAME] Moje turnieje [DATE] FREEDOM DANCE FESTIVAL I Międ…" at bounding box center [328, 161] width 657 height 323
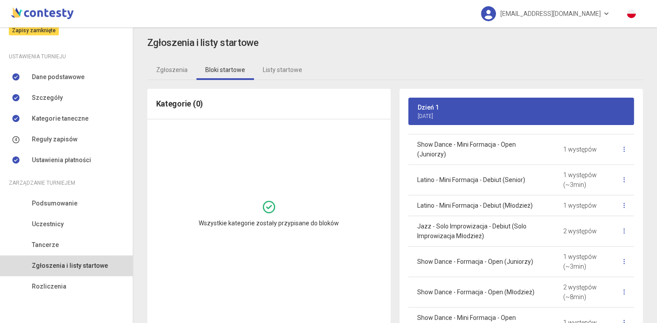
scroll to position [573, 0]
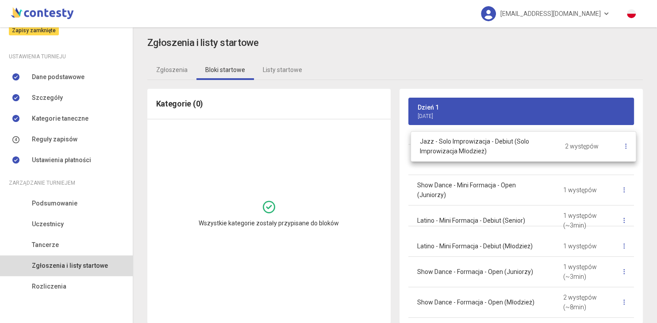
drag, startPoint x: 461, startPoint y: 240, endPoint x: 463, endPoint y: 157, distance: 82.3
click at [463, 157] on body "[EMAIL_ADDRESS][DOMAIN_NAME] Moje turnieje [DATE] FREEDOM DANCE FESTIVAL I Międ…" at bounding box center [328, 161] width 657 height 323
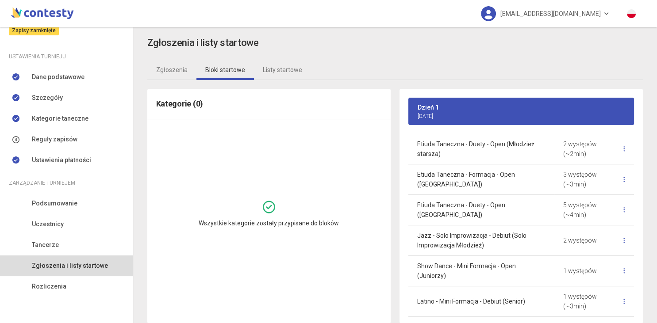
scroll to position [486, 0]
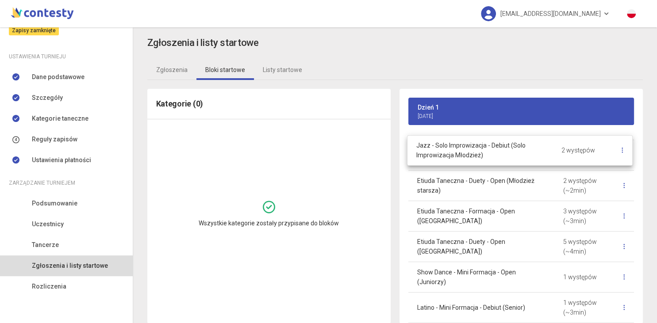
drag, startPoint x: 498, startPoint y: 248, endPoint x: 497, endPoint y: 154, distance: 94.2
click at [497, 154] on body "[EMAIL_ADDRESS][DOMAIN_NAME] Moje turnieje [DATE] FREEDOM DANCE FESTIVAL I Międ…" at bounding box center [328, 161] width 657 height 323
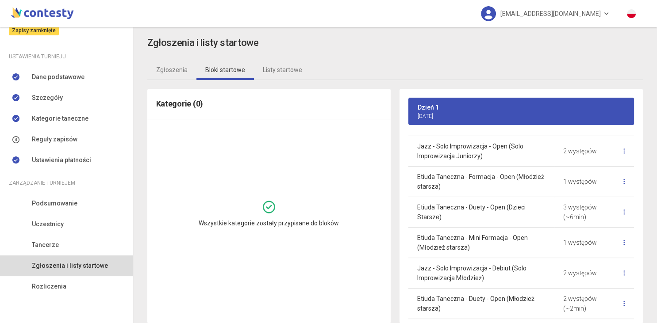
scroll to position [354, 0]
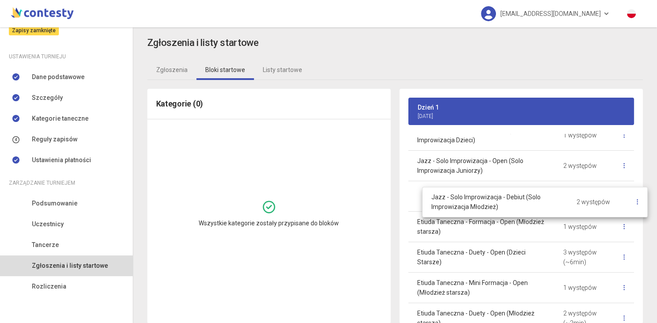
drag, startPoint x: 481, startPoint y: 289, endPoint x: 494, endPoint y: 206, distance: 84.2
click at [494, 206] on body "[EMAIL_ADDRESS][DOMAIN_NAME] Moje turnieje [DATE] FREEDOM DANCE FESTIVAL I Międ…" at bounding box center [328, 161] width 657 height 323
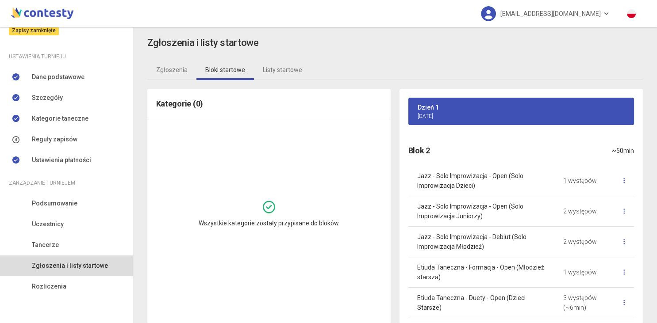
scroll to position [306, 0]
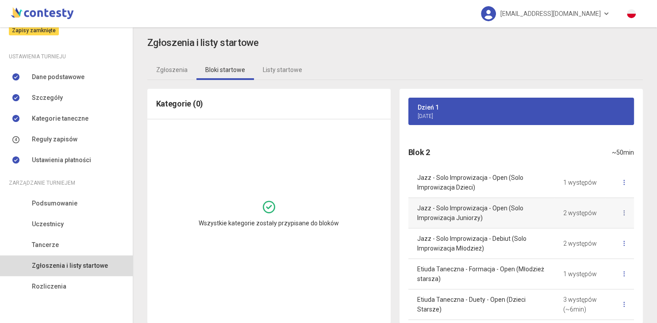
click at [623, 214] on link at bounding box center [623, 213] width 19 height 19
click at [581, 236] on link "Połącz z kategorią powyżej" at bounding box center [558, 233] width 109 height 17
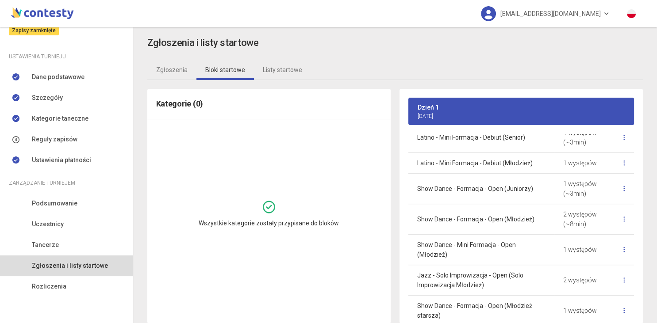
scroll to position [629, 0]
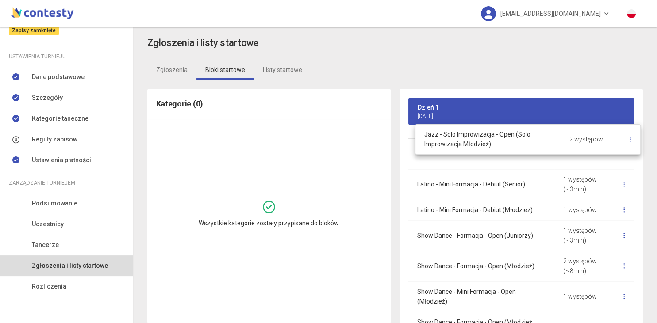
drag, startPoint x: 496, startPoint y: 278, endPoint x: 502, endPoint y: 146, distance: 132.3
click at [502, 146] on body "[EMAIL_ADDRESS][DOMAIN_NAME] Moje turnieje [DATE] FREEDOM DANCE FESTIVAL I Międ…" at bounding box center [328, 161] width 657 height 323
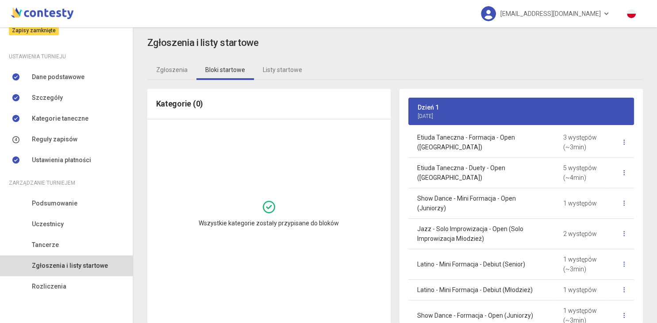
scroll to position [523, 0]
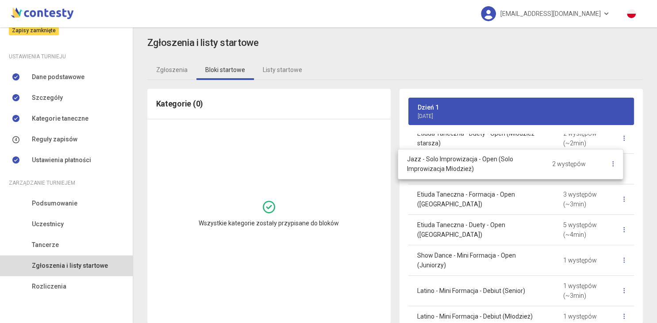
drag, startPoint x: 493, startPoint y: 247, endPoint x: 482, endPoint y: 162, distance: 85.1
click at [482, 162] on body "[EMAIL_ADDRESS][DOMAIN_NAME] Moje turnieje [DATE] FREEDOM DANCE FESTIVAL I Międ…" at bounding box center [328, 161] width 657 height 323
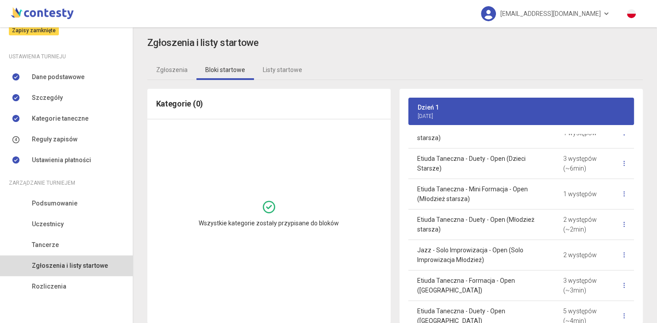
scroll to position [428, 0]
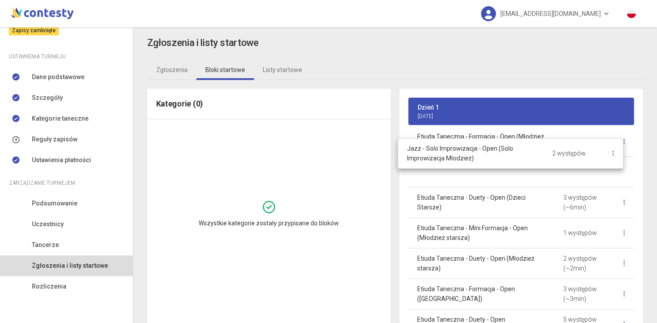
drag, startPoint x: 530, startPoint y: 264, endPoint x: 520, endPoint y: 157, distance: 107.8
click at [520, 157] on body "[EMAIL_ADDRESS][DOMAIN_NAME] Moje turnieje [DATE] FREEDOM DANCE FESTIVAL I Międ…" at bounding box center [328, 161] width 657 height 323
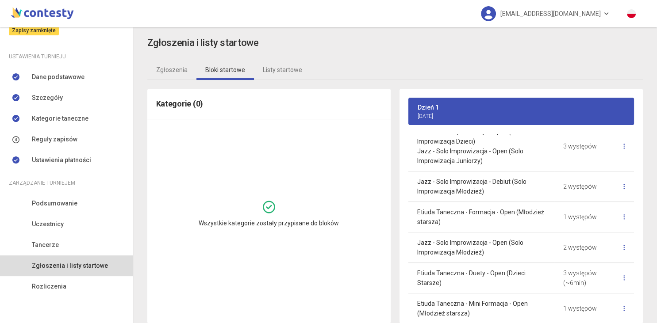
scroll to position [346, 0]
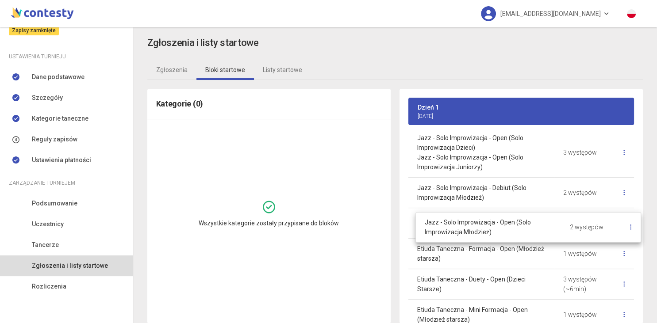
drag, startPoint x: 509, startPoint y: 255, endPoint x: 517, endPoint y: 230, distance: 25.9
click at [517, 230] on body "[EMAIL_ADDRESS][DOMAIN_NAME] Moje turnieje [DATE] FREEDOM DANCE FESTIVAL I Międ…" at bounding box center [328, 161] width 657 height 323
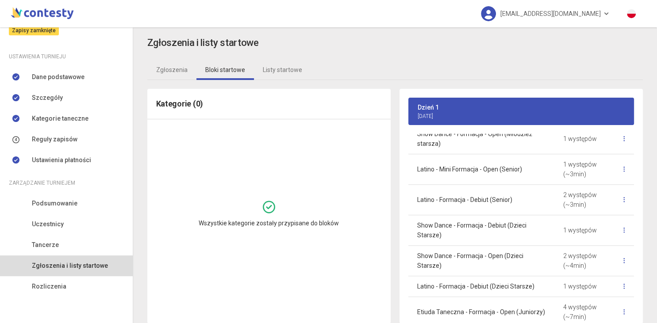
scroll to position [851, 0]
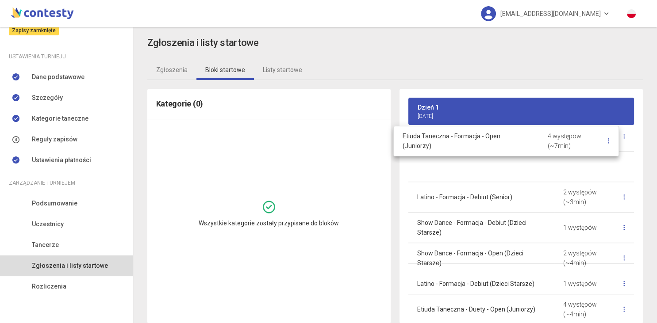
drag, startPoint x: 478, startPoint y: 257, endPoint x: 463, endPoint y: 141, distance: 116.3
click at [463, 141] on body "[EMAIL_ADDRESS][DOMAIN_NAME] Moje turnieje [DATE] FREEDOM DANCE FESTIVAL I Międ…" at bounding box center [328, 161] width 657 height 323
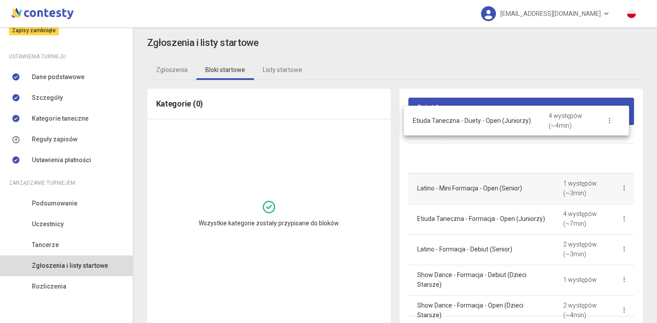
scroll to position [816, 0]
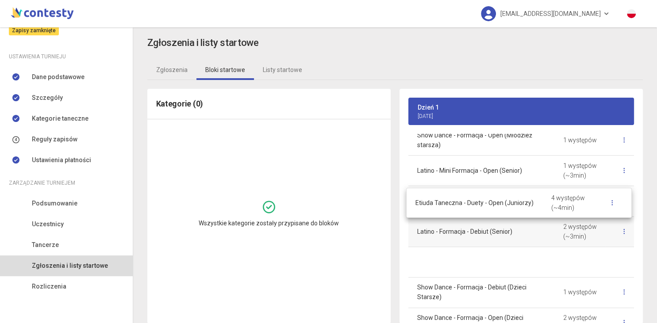
drag, startPoint x: 476, startPoint y: 294, endPoint x: 474, endPoint y: 210, distance: 84.0
click at [474, 210] on body "[EMAIL_ADDRESS][DOMAIN_NAME] Moje turnieje [DATE] FREEDOM DANCE FESTIVAL I Międ…" at bounding box center [328, 161] width 657 height 323
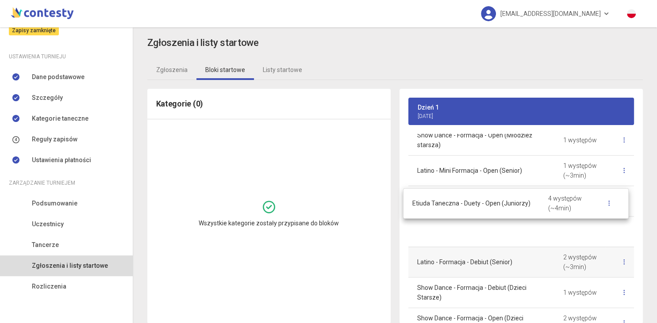
drag, startPoint x: 448, startPoint y: 240, endPoint x: 445, endPoint y: 215, distance: 25.0
click at [443, 203] on body "[EMAIL_ADDRESS][DOMAIN_NAME] Moje turnieje [DATE] FREEDOM DANCE FESTIVAL I Międ…" at bounding box center [328, 161] width 657 height 323
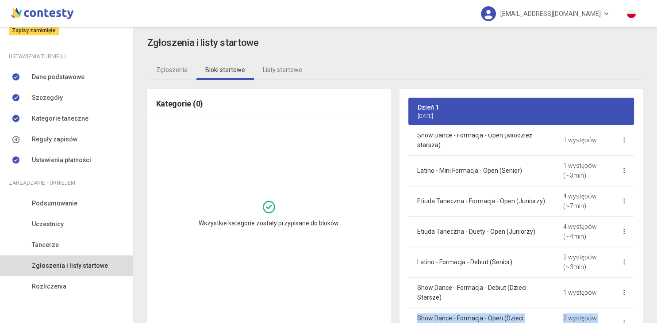
drag, startPoint x: 643, startPoint y: 294, endPoint x: 638, endPoint y: 280, distance: 15.3
click at [638, 280] on div "Dzień 1 [DATE] Blok 1 ~3min Inne Formy Tańca - Formacja - Open (Dzieci Starsze)…" at bounding box center [521, 206] width 252 height 235
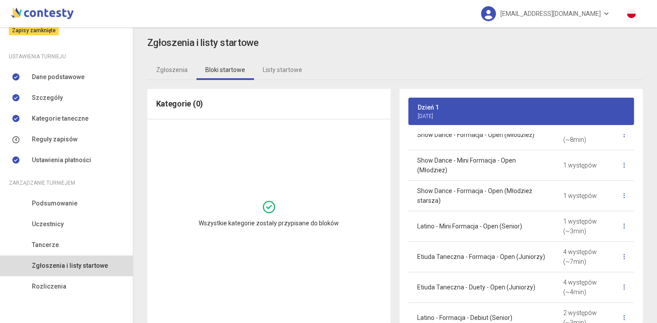
scroll to position [762, 0]
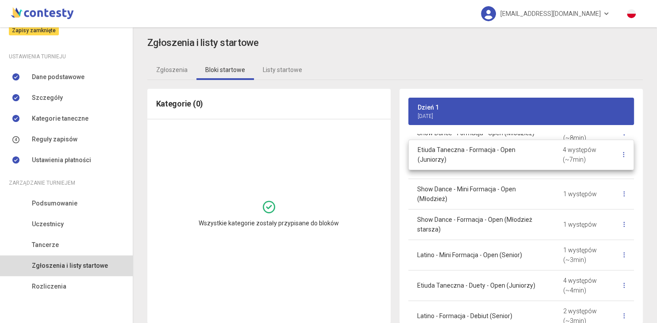
drag, startPoint x: 462, startPoint y: 235, endPoint x: 462, endPoint y: 157, distance: 77.8
click at [462, 157] on body "[EMAIL_ADDRESS][DOMAIN_NAME] Moje turnieje [DATE] FREEDOM DANCE FESTIVAL I Międ…" at bounding box center [328, 161] width 657 height 323
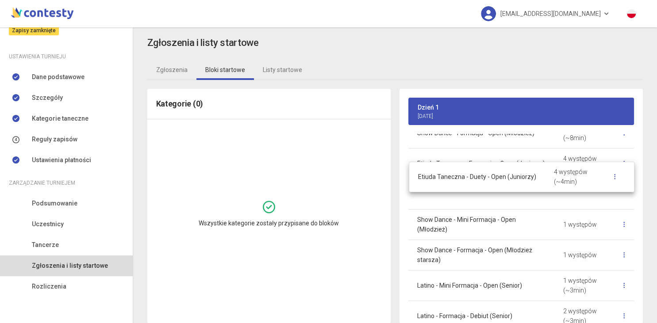
drag, startPoint x: 446, startPoint y: 271, endPoint x: 447, endPoint y: 185, distance: 86.2
click at [447, 185] on body "[EMAIL_ADDRESS][DOMAIN_NAME] Moje turnieje [DATE] FREEDOM DANCE FESTIVAL I Międ…" at bounding box center [328, 161] width 657 height 323
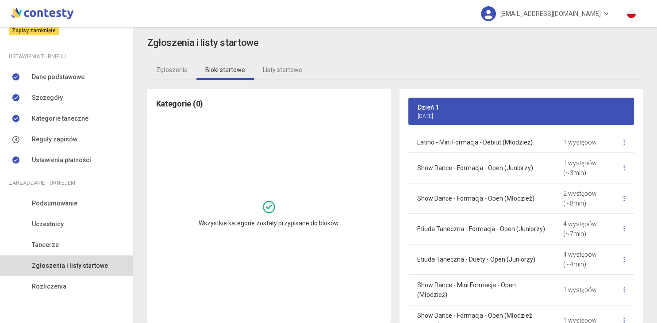
scroll to position [683, 0]
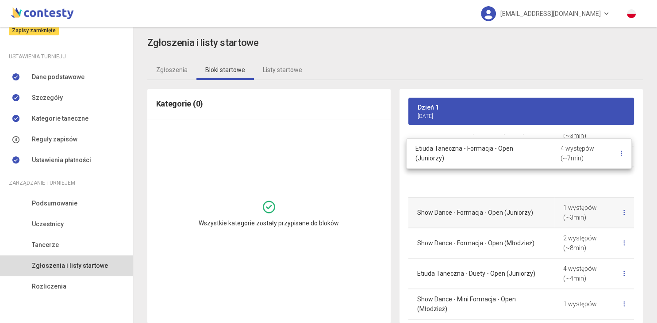
drag, startPoint x: 447, startPoint y: 237, endPoint x: 444, endPoint y: 182, distance: 55.3
click at [445, 160] on body "[EMAIL_ADDRESS][DOMAIN_NAME] Moje turnieje [DATE] FREEDOM DANCE FESTIVAL I Międ…" at bounding box center [328, 161] width 657 height 323
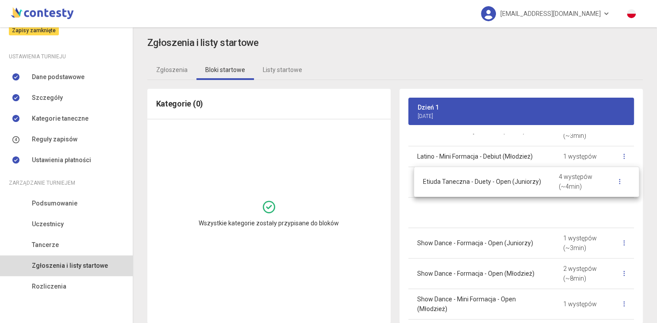
drag, startPoint x: 446, startPoint y: 267, endPoint x: 451, endPoint y: 188, distance: 78.5
click at [451, 188] on body "[EMAIL_ADDRESS][DOMAIN_NAME] Moje turnieje [DATE] FREEDOM DANCE FESTIVAL I Międ…" at bounding box center [328, 161] width 657 height 323
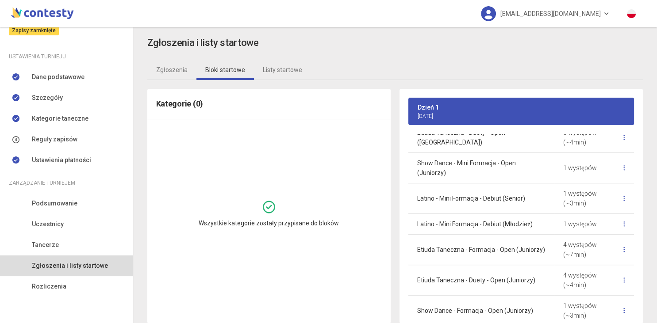
scroll to position [607, 0]
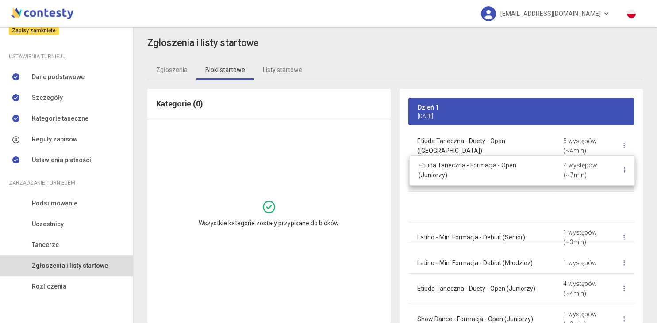
drag, startPoint x: 480, startPoint y: 256, endPoint x: 481, endPoint y: 180, distance: 76.1
click at [481, 179] on body "[EMAIL_ADDRESS][DOMAIN_NAME] Moje turnieje [DATE] FREEDOM DANCE FESTIVAL I Międ…" at bounding box center [328, 161] width 657 height 323
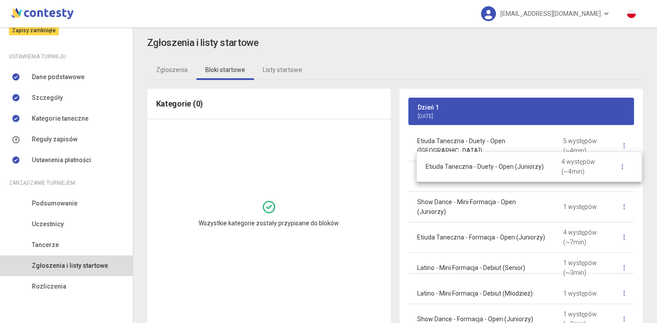
drag, startPoint x: 459, startPoint y: 280, endPoint x: 468, endPoint y: 171, distance: 110.0
click at [468, 170] on body "[EMAIL_ADDRESS][DOMAIN_NAME] Moje turnieje [DATE] FREEDOM DANCE FESTIVAL I Międ…" at bounding box center [328, 161] width 657 height 323
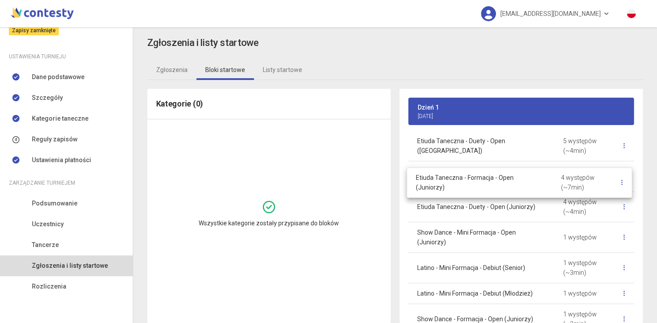
drag, startPoint x: 458, startPoint y: 228, endPoint x: 457, endPoint y: 186, distance: 42.5
click at [457, 186] on body "[EMAIL_ADDRESS][DOMAIN_NAME] Moje turnieje [DATE] FREEDOM DANCE FESTIVAL I Międ…" at bounding box center [328, 161] width 657 height 323
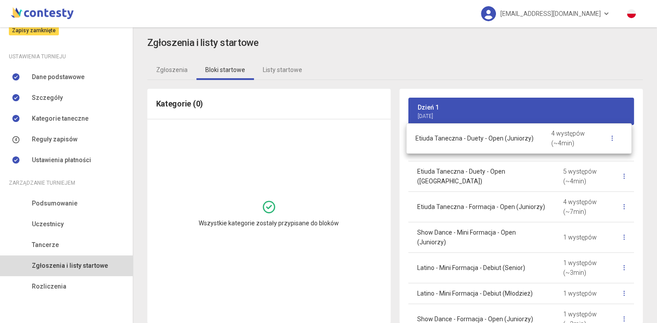
drag, startPoint x: 468, startPoint y: 210, endPoint x: 466, endPoint y: 143, distance: 66.3
click at [466, 143] on body "[EMAIL_ADDRESS][DOMAIN_NAME] Moje turnieje [DATE] FREEDOM DANCE FESTIVAL I Międ…" at bounding box center [328, 161] width 657 height 323
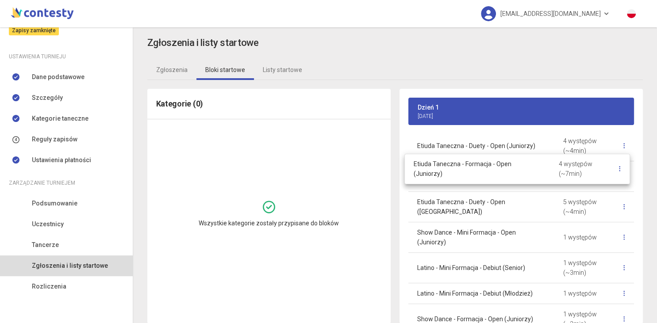
drag, startPoint x: 482, startPoint y: 207, endPoint x: 479, endPoint y: 172, distance: 35.5
click at [479, 172] on body "[EMAIL_ADDRESS][DOMAIN_NAME] Moje turnieje [DATE] FREEDOM DANCE FESTIVAL I Międ…" at bounding box center [328, 161] width 657 height 323
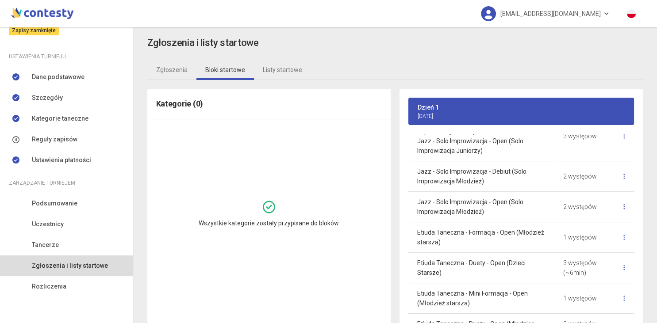
scroll to position [359, 0]
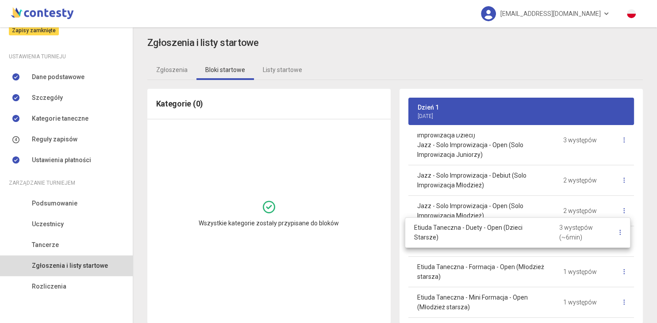
drag, startPoint x: 531, startPoint y: 282, endPoint x: 528, endPoint y: 245, distance: 36.8
click at [528, 245] on body "[EMAIL_ADDRESS][DOMAIN_NAME] Moje turnieje [DATE] FREEDOM DANCE FESTIVAL I Międ…" at bounding box center [328, 161] width 657 height 323
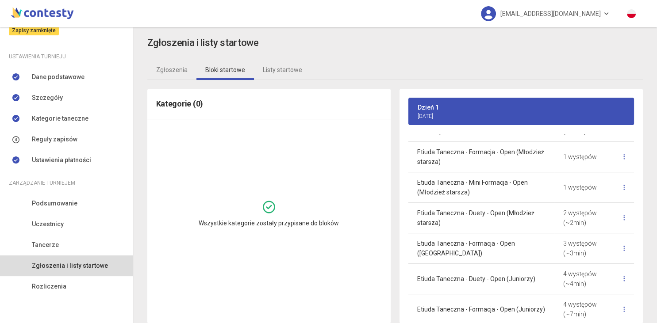
scroll to position [459, 0]
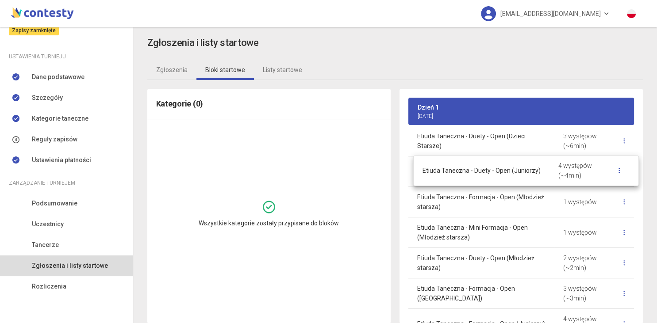
drag, startPoint x: 483, startPoint y: 301, endPoint x: 487, endPoint y: 182, distance: 119.0
click at [487, 182] on body "[EMAIL_ADDRESS][DOMAIN_NAME] Moje turnieje [DATE] FREEDOM DANCE FESTIVAL I Międ…" at bounding box center [328, 161] width 657 height 323
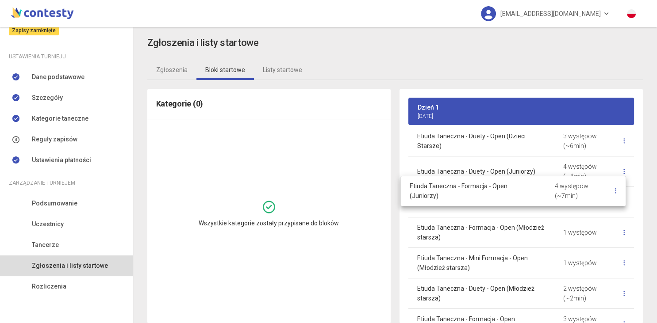
drag, startPoint x: 487, startPoint y: 320, endPoint x: 480, endPoint y: 190, distance: 129.7
click at [480, 191] on body "[EMAIL_ADDRESS][DOMAIN_NAME] Moje turnieje [DATE] FREEDOM DANCE FESTIVAL I Międ…" at bounding box center [328, 161] width 657 height 323
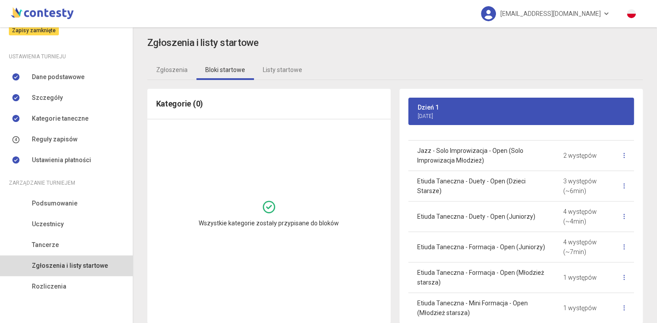
scroll to position [412, 0]
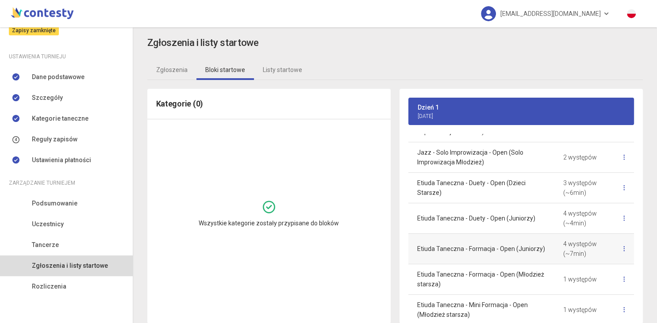
click at [484, 252] on p "Etiuda Taneczna - Formacja - Open (Juniorzy)" at bounding box center [481, 249] width 128 height 10
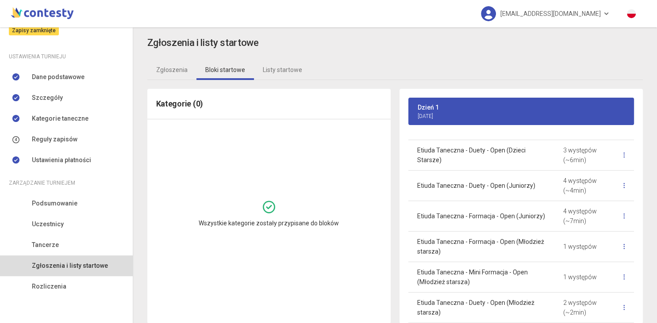
scroll to position [439, 0]
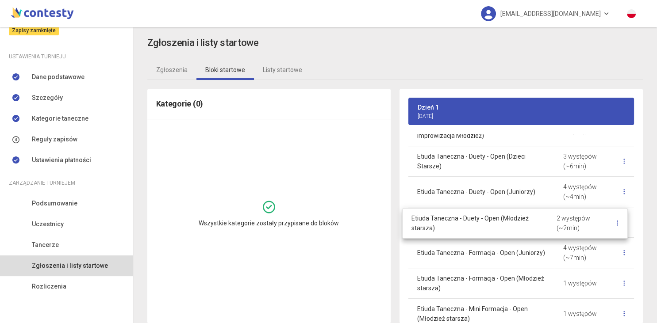
drag, startPoint x: 484, startPoint y: 311, endPoint x: 478, endPoint y: 223, distance: 87.7
click at [478, 223] on body "[EMAIL_ADDRESS][DOMAIN_NAME] Moje turnieje [DATE] FREEDOM DANCE FESTIVAL I Międ…" at bounding box center [328, 161] width 657 height 323
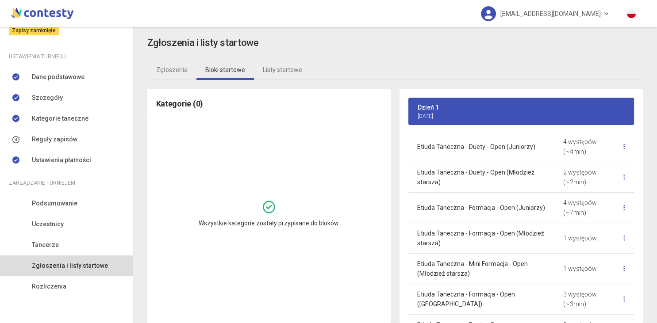
scroll to position [492, 0]
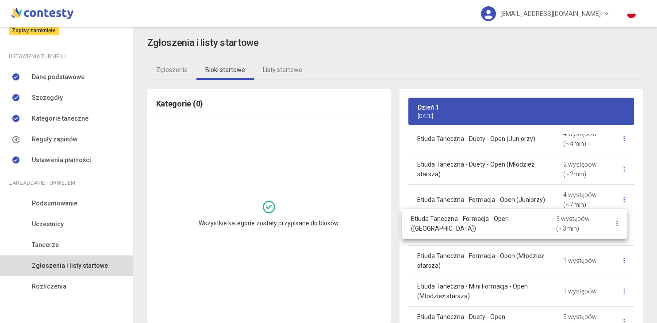
drag, startPoint x: 531, startPoint y: 291, endPoint x: 525, endPoint y: 225, distance: 65.7
click at [525, 225] on body "[EMAIL_ADDRESS][DOMAIN_NAME] Moje turnieje [DATE] FREEDOM DANCE FESTIVAL I Międ…" at bounding box center [328, 161] width 657 height 323
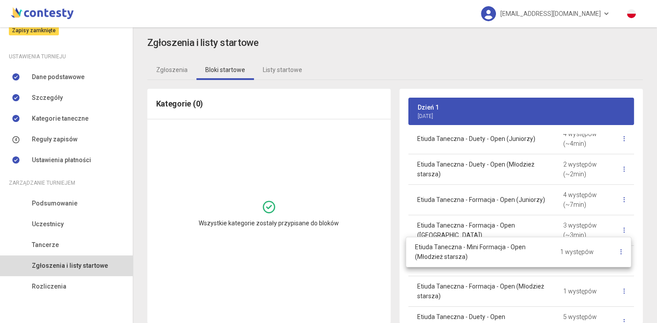
drag, startPoint x: 520, startPoint y: 292, endPoint x: 518, endPoint y: 255, distance: 37.2
click at [518, 255] on body "[EMAIL_ADDRESS][DOMAIN_NAME] Moje turnieje [DATE] FREEDOM DANCE FESTIVAL I Międ…" at bounding box center [328, 161] width 657 height 323
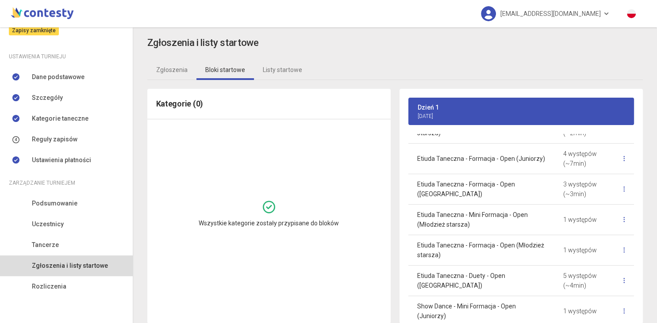
scroll to position [555, 0]
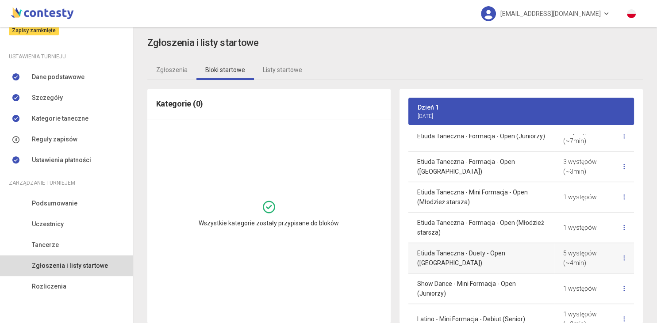
click at [489, 259] on p "Etiuda Taneczna - Duety - Open ([GEOGRAPHIC_DATA])" at bounding box center [481, 257] width 128 height 19
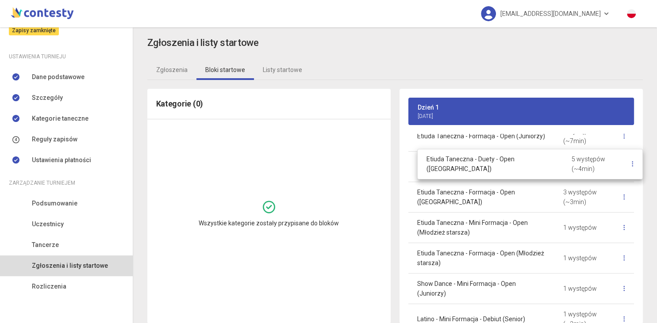
drag, startPoint x: 489, startPoint y: 259, endPoint x: 499, endPoint y: 167, distance: 92.0
click at [499, 167] on body "[EMAIL_ADDRESS][DOMAIN_NAME] Moje turnieje [DATE] FREEDOM DANCE FESTIVAL I Międ…" at bounding box center [328, 161] width 657 height 323
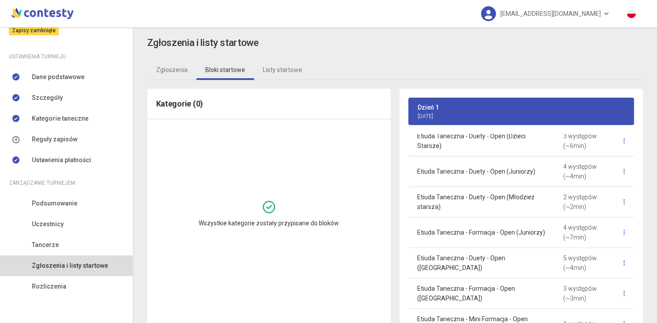
scroll to position [455, 0]
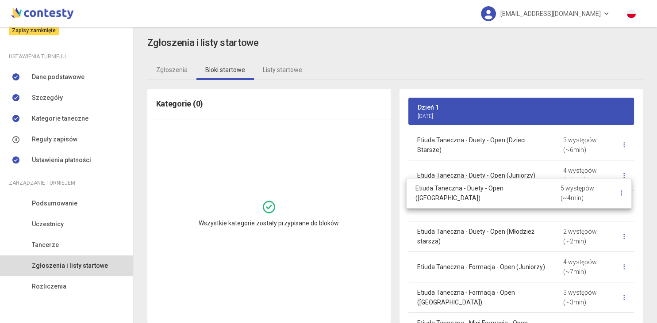
drag, startPoint x: 523, startPoint y: 268, endPoint x: 521, endPoint y: 197, distance: 70.8
click at [521, 197] on body "[EMAIL_ADDRESS][DOMAIN_NAME] Moje turnieje [DATE] FREEDOM DANCE FESTIVAL I Międ…" at bounding box center [328, 161] width 657 height 323
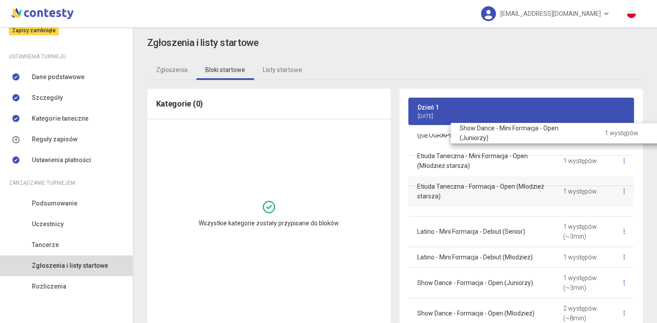
scroll to position [639, 0]
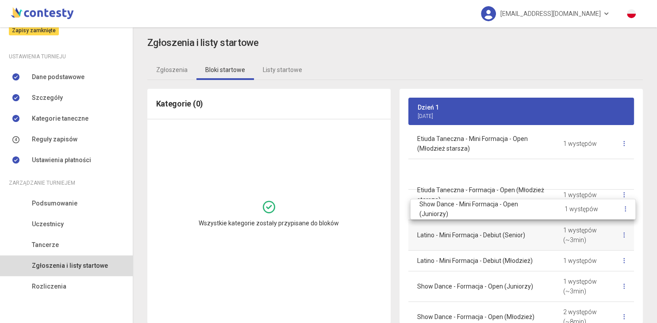
drag, startPoint x: 531, startPoint y: 232, endPoint x: 534, endPoint y: 209, distance: 23.1
click at [534, 209] on body "[EMAIL_ADDRESS][DOMAIN_NAME] Moje turnieje [DATE] FREEDOM DANCE FESTIVAL I Międ…" at bounding box center [328, 161] width 657 height 323
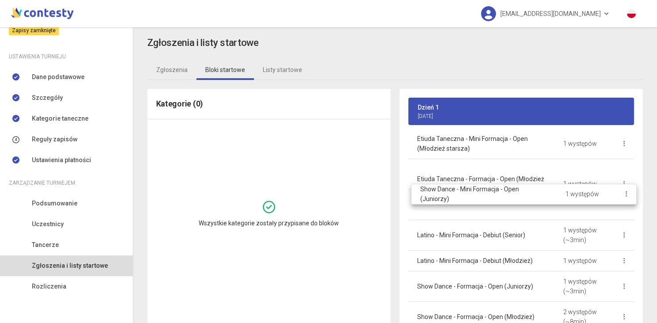
drag, startPoint x: 506, startPoint y: 172, endPoint x: 509, endPoint y: 199, distance: 27.1
click at [509, 199] on body "[EMAIL_ADDRESS][DOMAIN_NAME] Moje turnieje [DATE] FREEDOM DANCE FESTIVAL I Międ…" at bounding box center [328, 161] width 657 height 323
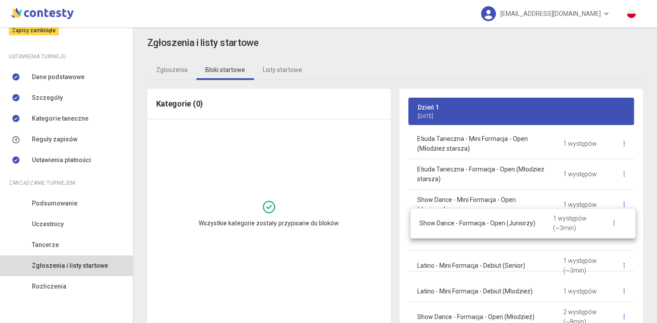
drag, startPoint x: 483, startPoint y: 282, endPoint x: 483, endPoint y: 229, distance: 52.2
click at [483, 229] on body "[EMAIL_ADDRESS][DOMAIN_NAME] Moje turnieje [DATE] FREEDOM DANCE FESTIVAL I Międ…" at bounding box center [328, 161] width 657 height 323
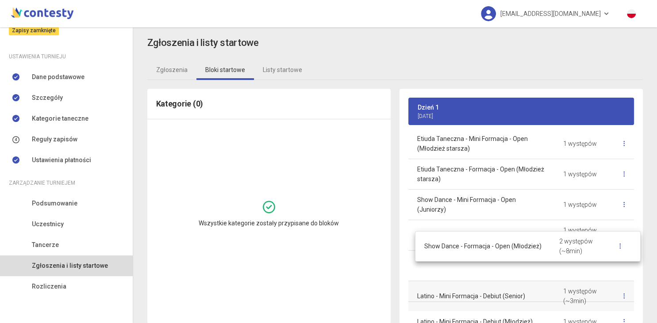
drag, startPoint x: 471, startPoint y: 310, endPoint x: 477, endPoint y: 260, distance: 50.7
click at [478, 252] on body "[EMAIL_ADDRESS][DOMAIN_NAME] Moje turnieje [DATE] FREEDOM DANCE FESTIVAL I Międ…" at bounding box center [328, 161] width 657 height 323
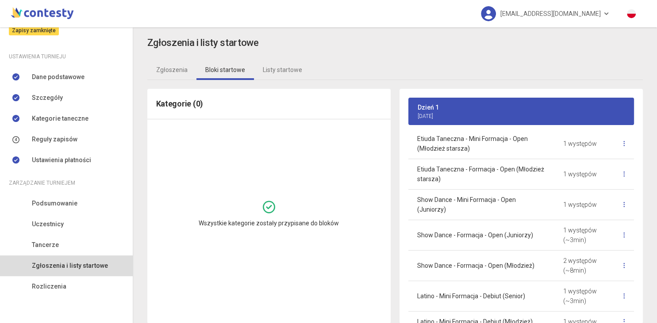
click at [643, 256] on div "Dzień 1 [DATE] Blok 1 ~3min Inne Formy Tańca - Formacja - Open (Dzieci Starsze)…" at bounding box center [521, 206] width 252 height 235
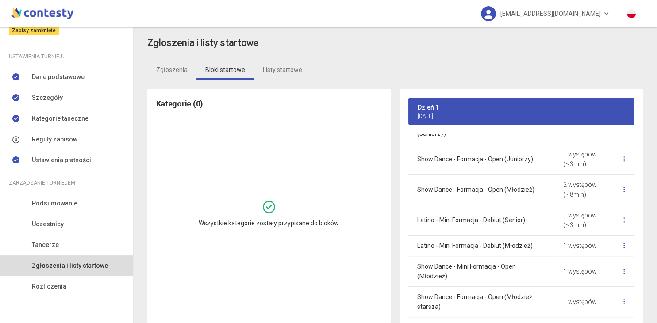
scroll to position [717, 0]
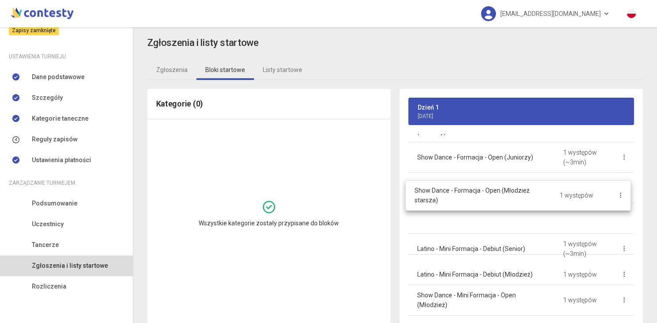
drag, startPoint x: 497, startPoint y: 279, endPoint x: 494, endPoint y: 197, distance: 81.8
click at [494, 197] on body "[EMAIL_ADDRESS][DOMAIN_NAME] Moje turnieje [DATE] FREEDOM DANCE FESTIVAL I Międ…" at bounding box center [328, 161] width 657 height 323
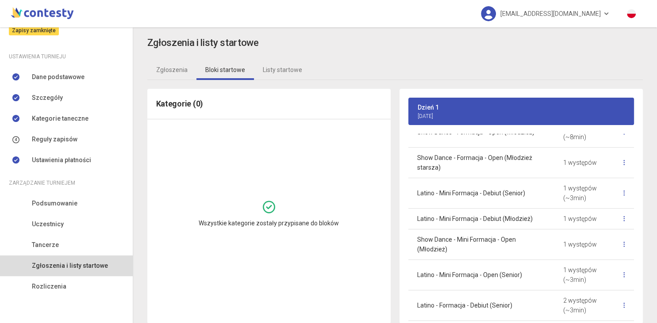
scroll to position [795, 0]
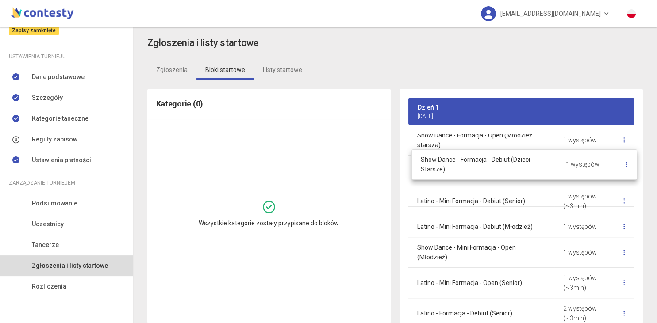
drag, startPoint x: 464, startPoint y: 293, endPoint x: 468, endPoint y: 167, distance: 126.5
click at [468, 167] on body "[EMAIL_ADDRESS][DOMAIN_NAME] Moje turnieje [DATE] FREEDOM DANCE FESTIVAL I Międ…" at bounding box center [328, 161] width 657 height 323
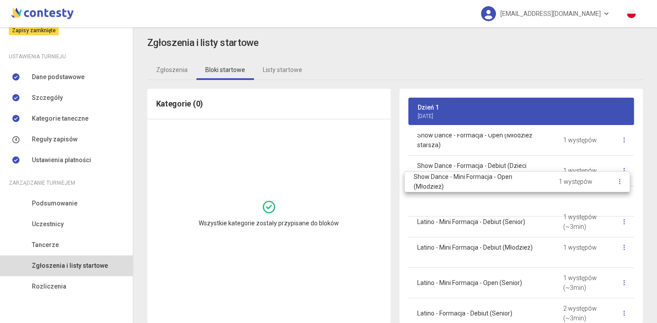
drag, startPoint x: 454, startPoint y: 237, endPoint x: 450, endPoint y: 183, distance: 53.6
click at [450, 183] on body "[EMAIL_ADDRESS][DOMAIN_NAME] Moje turnieje [DATE] FREEDOM DANCE FESTIVAL I Międ…" at bounding box center [328, 161] width 657 height 323
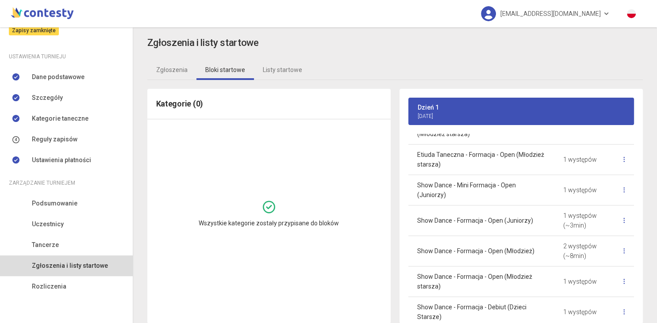
scroll to position [664, 0]
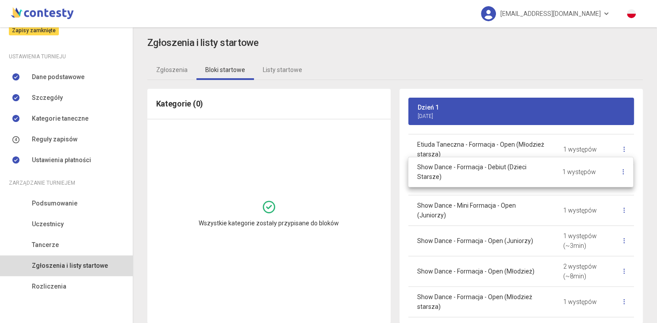
drag, startPoint x: 489, startPoint y: 286, endPoint x: 489, endPoint y: 169, distance: 117.6
click at [489, 168] on body "[EMAIL_ADDRESS][DOMAIN_NAME] Moje turnieje [DATE] FREEDOM DANCE FESTIVAL I Międ…" at bounding box center [328, 161] width 657 height 323
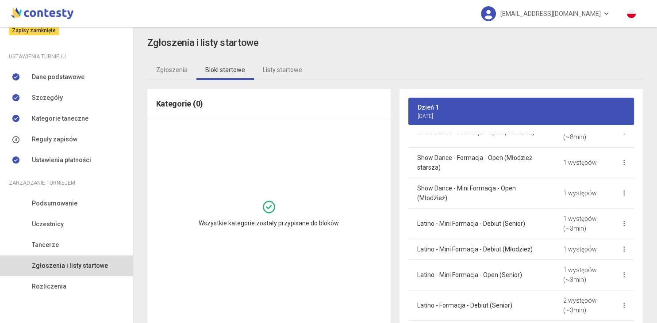
scroll to position [869, 0]
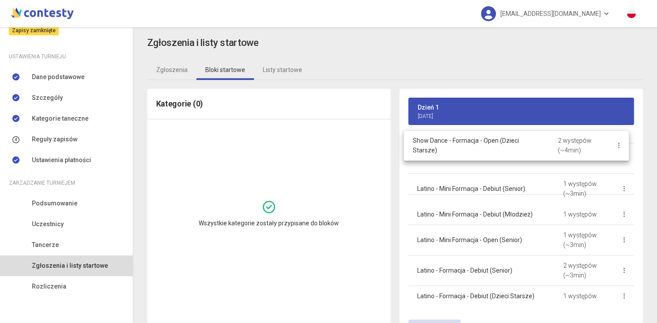
drag, startPoint x: 481, startPoint y: 245, endPoint x: 478, endPoint y: 144, distance: 100.9
click at [478, 144] on body "[EMAIL_ADDRESS][DOMAIN_NAME] Moje turnieje [DATE] FREEDOM DANCE FESTIVAL I Międ…" at bounding box center [328, 161] width 657 height 323
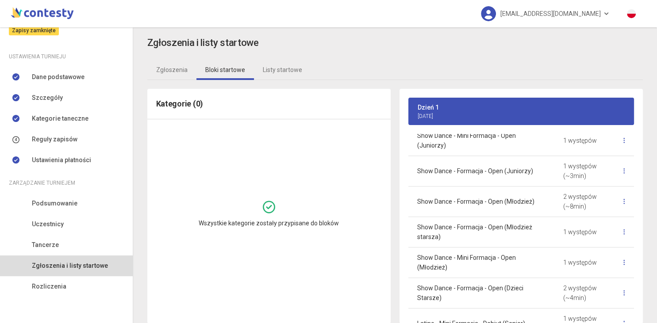
scroll to position [729, 0]
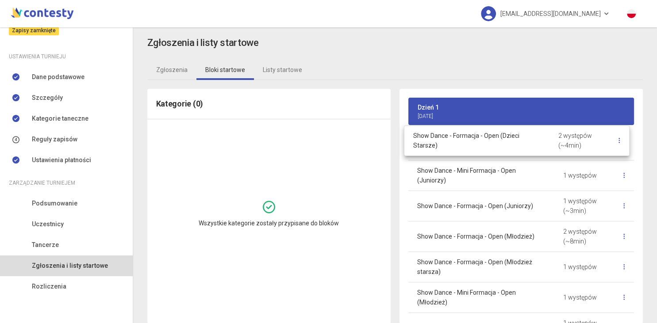
drag, startPoint x: 496, startPoint y: 276, endPoint x: 492, endPoint y: 141, distance: 134.5
click at [492, 141] on body "[EMAIL_ADDRESS][DOMAIN_NAME] Moje turnieje [DATE] FREEDOM DANCE FESTIVAL I Międ…" at bounding box center [328, 161] width 657 height 323
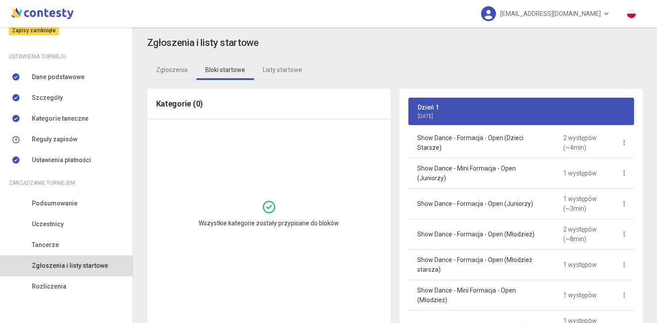
scroll to position [726, 0]
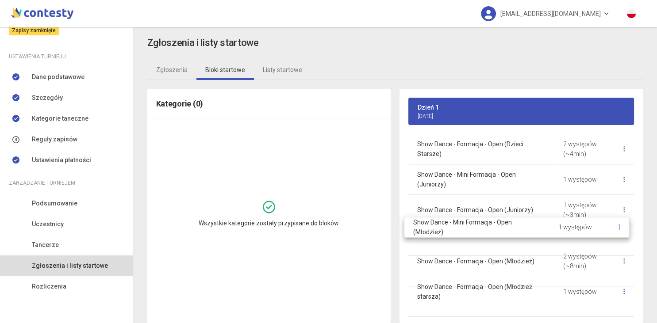
drag, startPoint x: 518, startPoint y: 286, endPoint x: 514, endPoint y: 229, distance: 56.7
click at [514, 229] on body "[EMAIL_ADDRESS][DOMAIN_NAME] Moje turnieje [DATE] FREEDOM DANCE FESTIVAL I Międ…" at bounding box center [328, 161] width 657 height 323
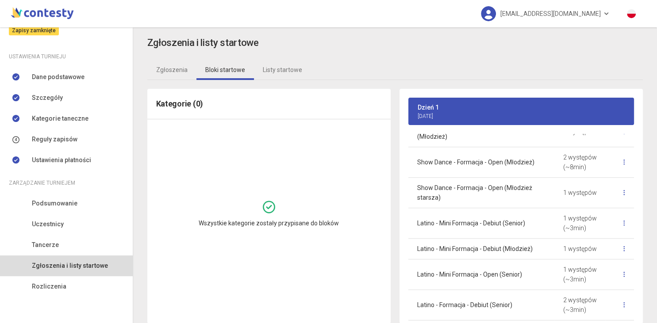
scroll to position [840, 0]
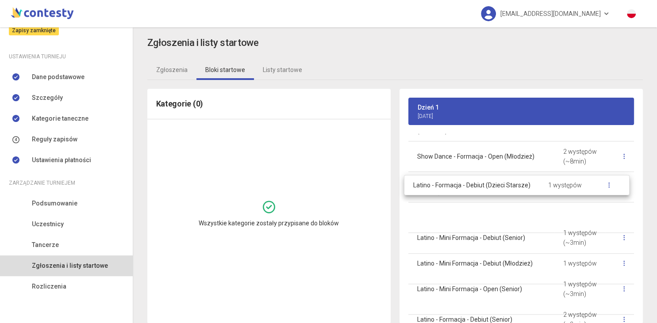
drag, startPoint x: 498, startPoint y: 307, endPoint x: 496, endPoint y: 195, distance: 111.9
click at [496, 195] on body "[EMAIL_ADDRESS][DOMAIN_NAME] Moje turnieje [DATE] FREEDOM DANCE FESTIVAL I Międ…" at bounding box center [328, 161] width 657 height 323
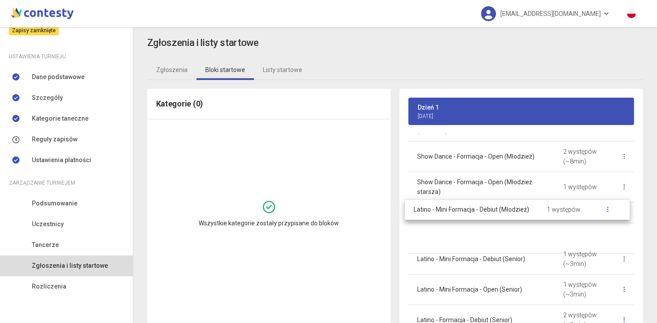
drag, startPoint x: 485, startPoint y: 245, endPoint x: 482, endPoint y: 214, distance: 31.6
click at [482, 214] on body "[EMAIL_ADDRESS][DOMAIN_NAME] Moje turnieje [DATE] FREEDOM DANCE FESTIVAL I Międ…" at bounding box center [328, 161] width 657 height 323
